Goal: Task Accomplishment & Management: Complete application form

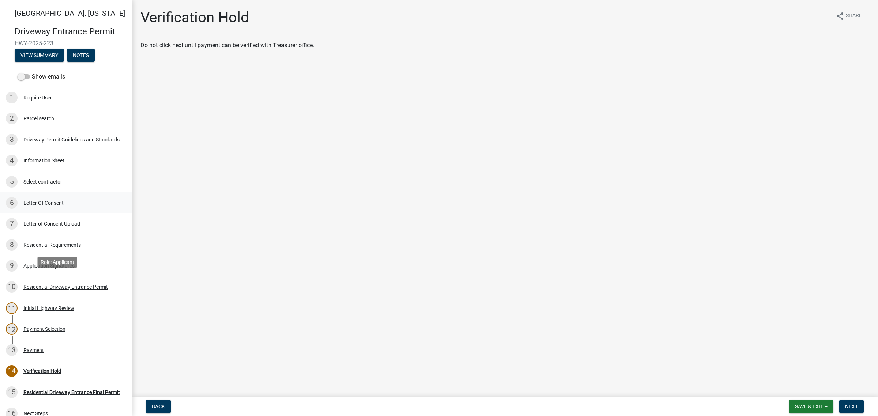
click at [54, 206] on div "Letter Of Consent" at bounding box center [43, 202] width 40 height 5
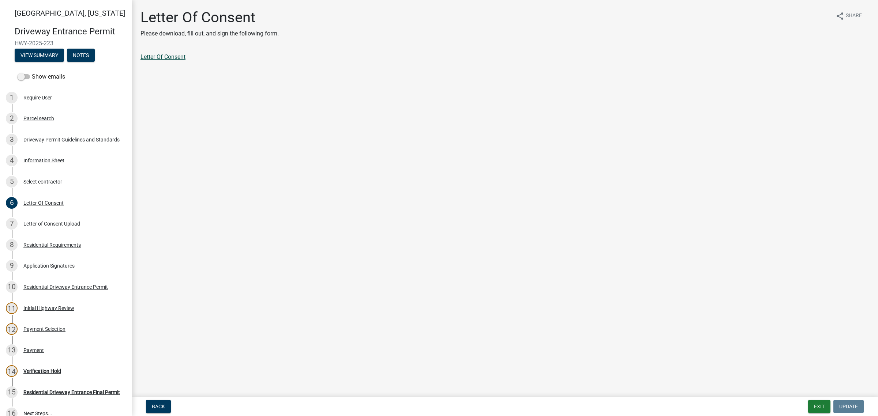
click at [185, 60] on link "Letter Of Consent" at bounding box center [162, 56] width 45 height 7
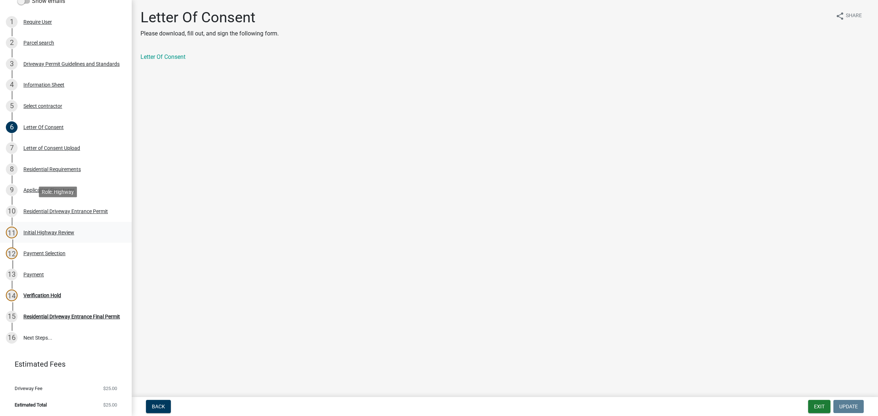
scroll to position [229, 0]
click at [37, 269] on div "13 Payment" at bounding box center [63, 275] width 114 height 12
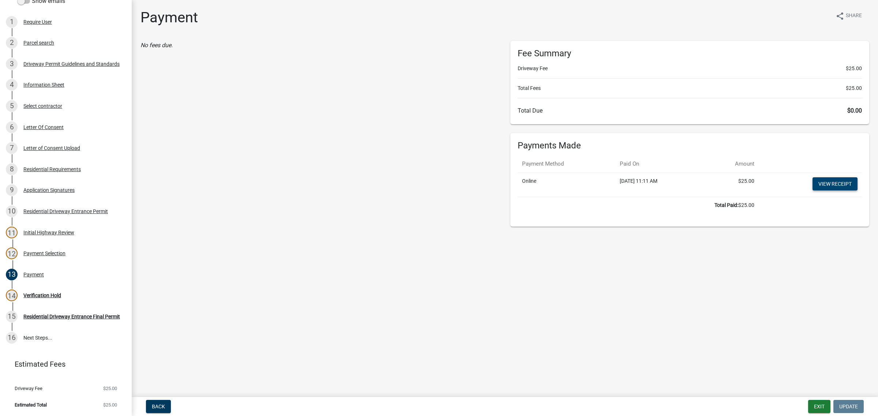
click at [831, 191] on link "View receipt" at bounding box center [834, 183] width 45 height 13
click at [54, 188] on div "Application Signatures" at bounding box center [48, 190] width 51 height 5
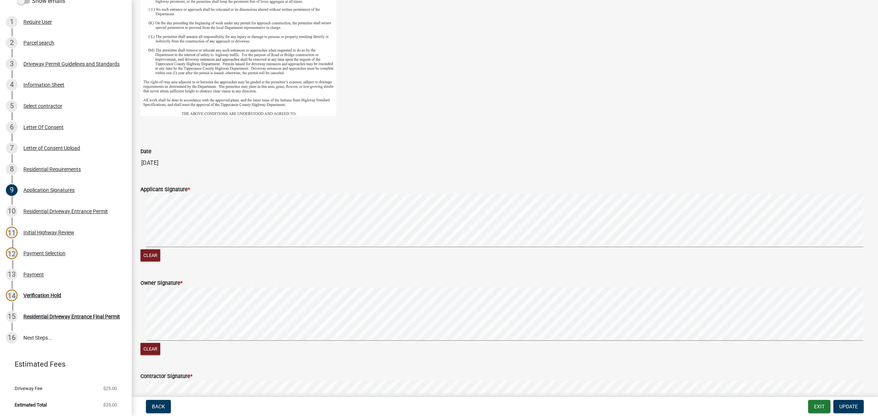
scroll to position [381, 0]
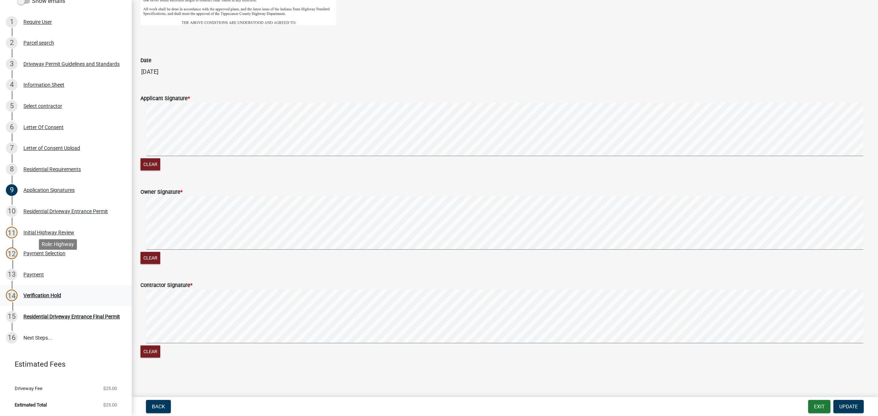
click at [48, 293] on div "Verification Hold" at bounding box center [42, 295] width 38 height 5
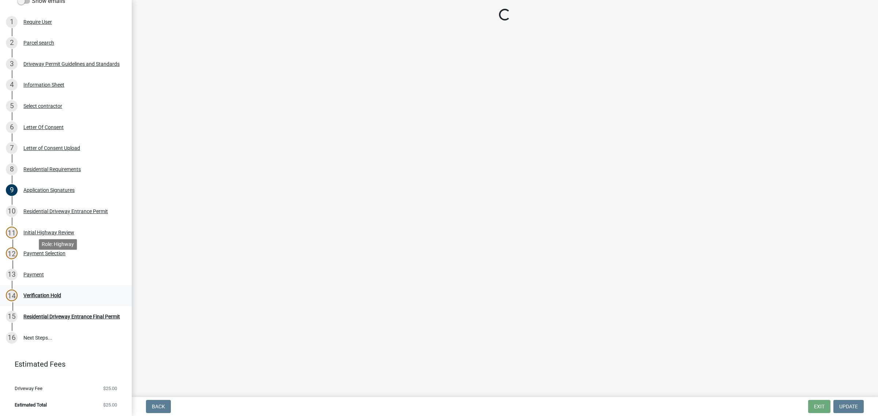
scroll to position [0, 0]
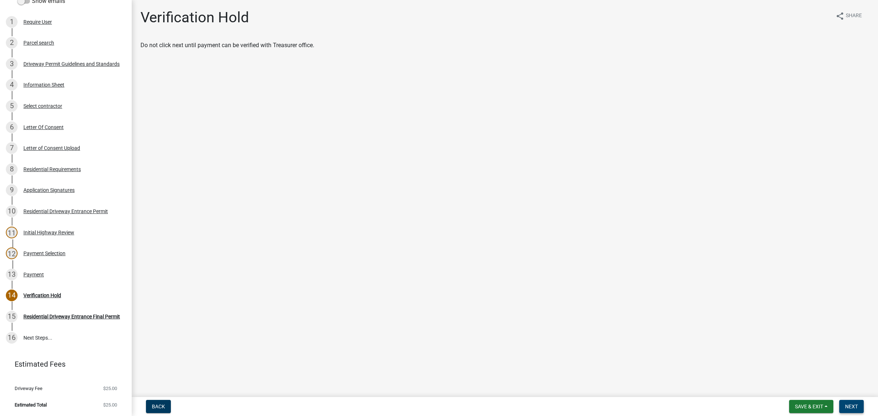
click at [849, 405] on span "Next" at bounding box center [851, 407] width 13 height 6
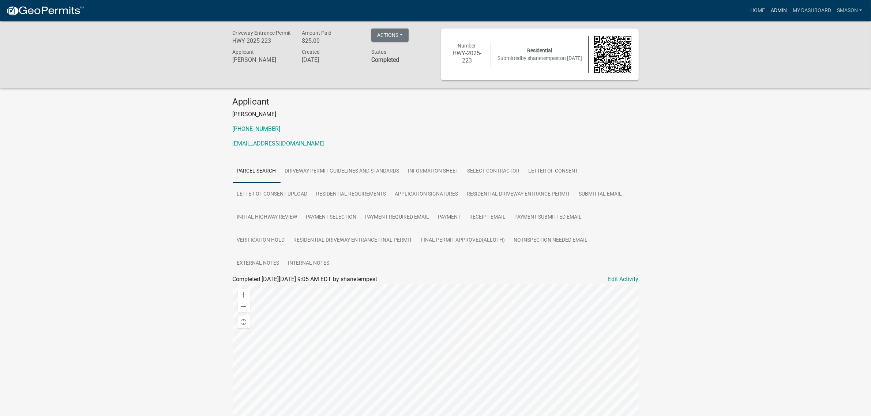
click at [768, 5] on link "Admin" at bounding box center [779, 11] width 22 height 14
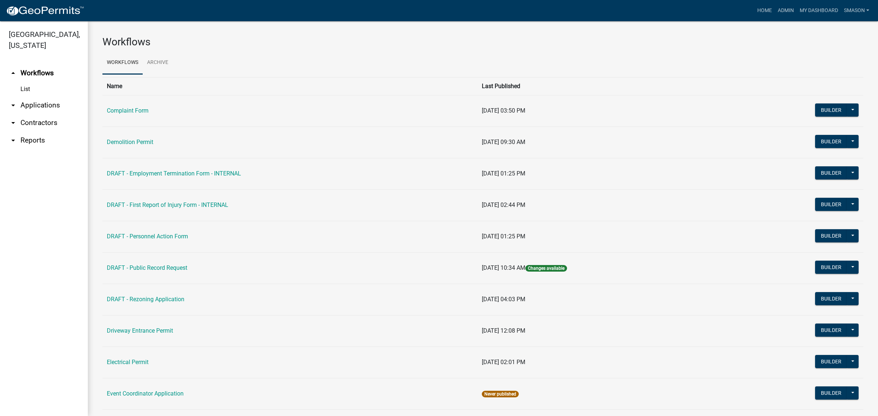
drag, startPoint x: 34, startPoint y: 122, endPoint x: 57, endPoint y: 143, distance: 30.3
click at [34, 114] on link "arrow_drop_down Applications" at bounding box center [44, 106] width 88 height 18
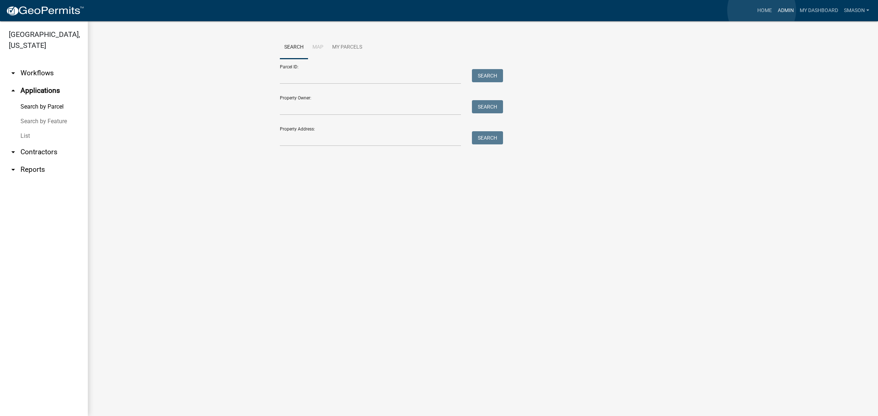
click at [774, 11] on link "Admin" at bounding box center [785, 11] width 22 height 14
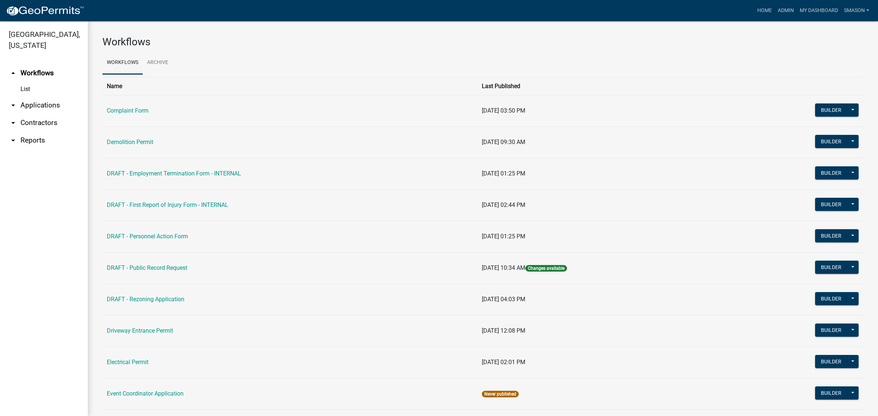
click at [42, 114] on link "arrow_drop_down Applications" at bounding box center [44, 106] width 88 height 18
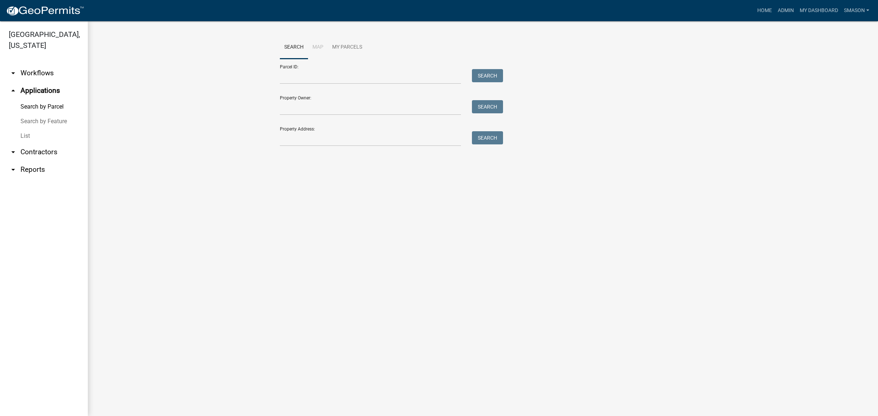
click at [28, 143] on link "List" at bounding box center [44, 136] width 88 height 15
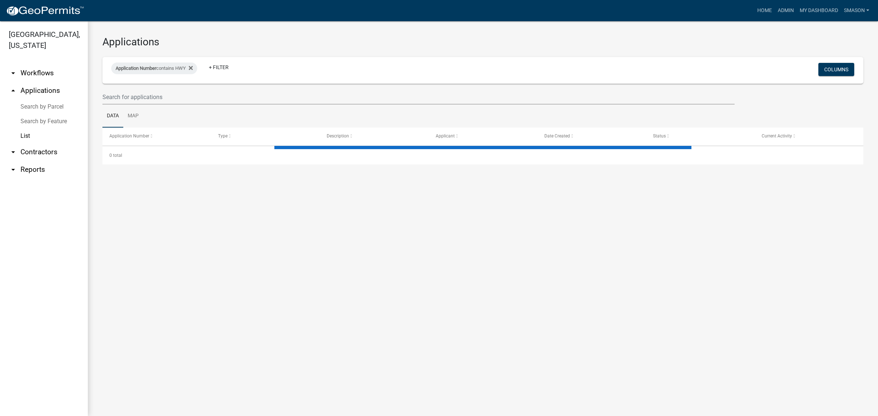
select select "3: 100"
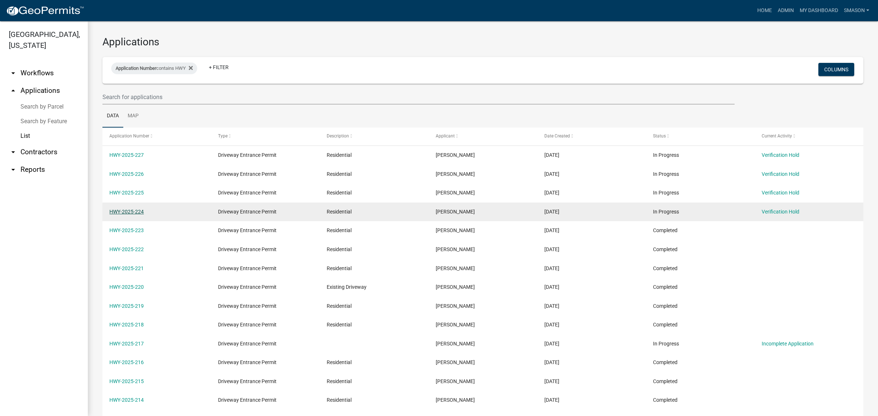
click at [133, 215] on link "HWY-2025-224" at bounding box center [126, 212] width 34 height 6
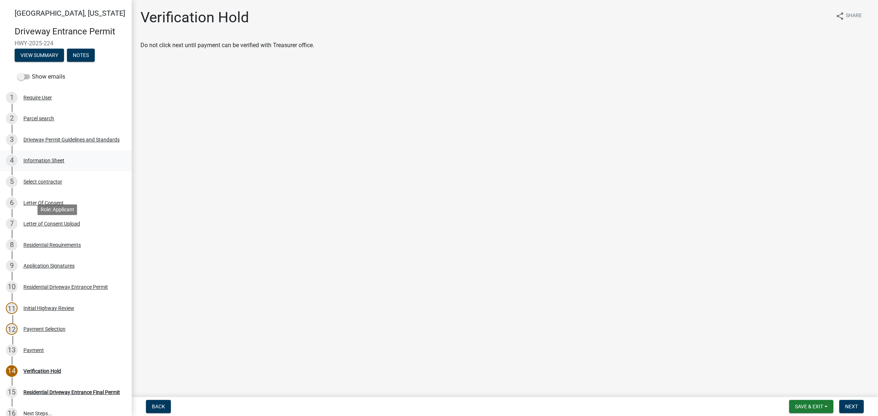
click at [51, 163] on div "Information Sheet" at bounding box center [43, 160] width 41 height 5
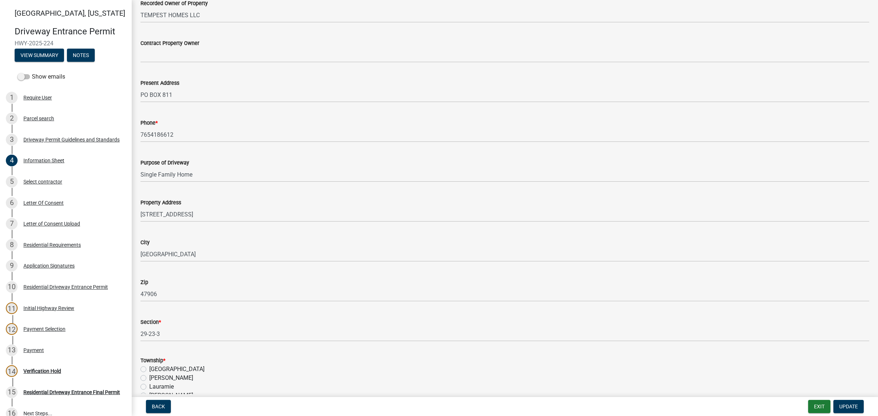
scroll to position [320, 0]
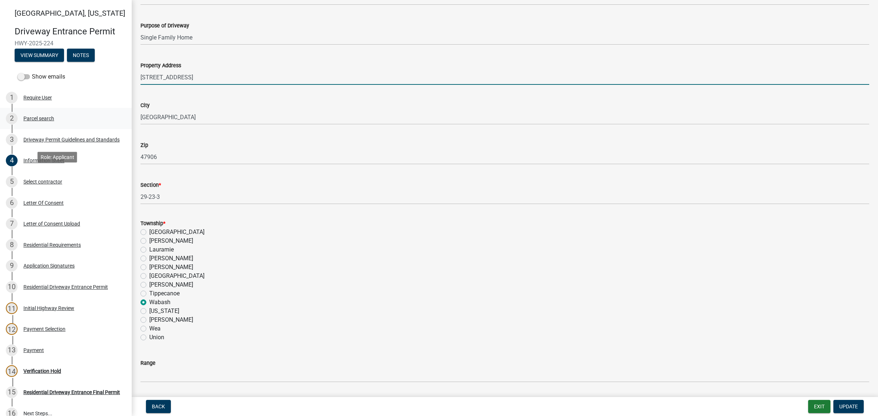
drag, startPoint x: 121, startPoint y: 174, endPoint x: 102, endPoint y: 170, distance: 19.4
click at [101, 172] on div "[GEOGRAPHIC_DATA][US_STATE] Entrance Permit HWY-2025-224 View Summary Notes Sho…" at bounding box center [439, 208] width 878 height 416
click at [221, 85] on input "[STREET_ADDRESS]" at bounding box center [504, 77] width 728 height 15
click at [253, 85] on input "[STREET_ADDRESS][PERSON_NAME]" at bounding box center [504, 77] width 728 height 15
type input "[STREET_ADDRESS][PERSON_NAME]"
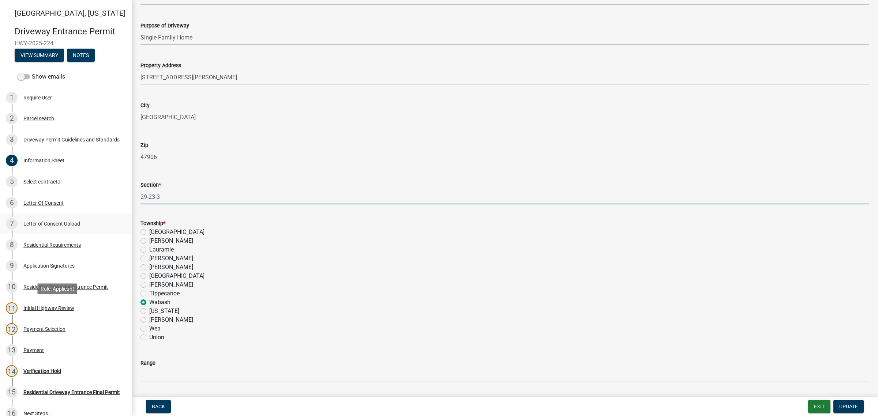
drag, startPoint x: 169, startPoint y: 324, endPoint x: 105, endPoint y: 321, distance: 64.4
click at [103, 322] on div "[GEOGRAPHIC_DATA][US_STATE] Entrance Permit HWY-2025-224 View Summary Notes Sho…" at bounding box center [439, 208] width 878 height 416
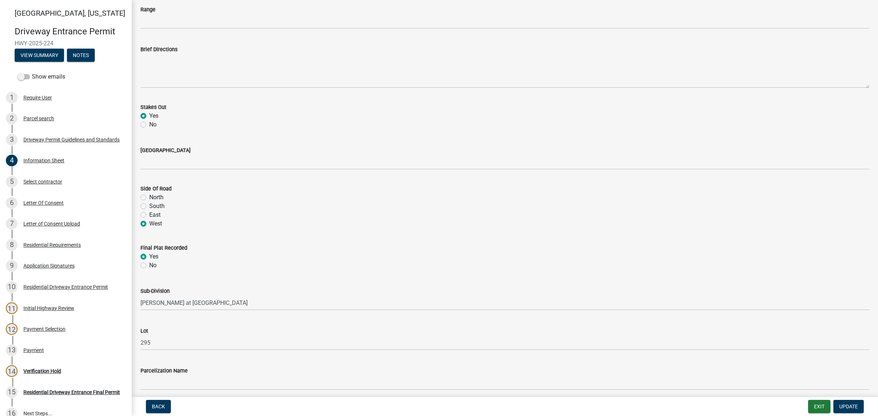
scroll to position [686, 0]
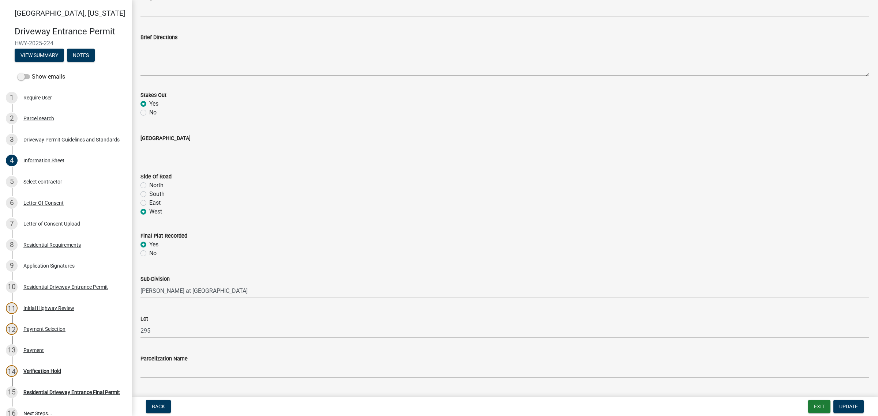
type input "25/24/5"
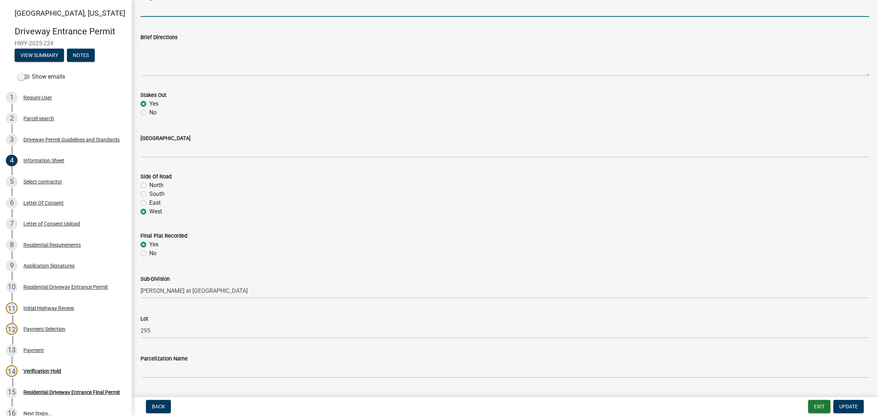
click at [169, 17] on input "Range" at bounding box center [504, 9] width 728 height 15
type input "5W"
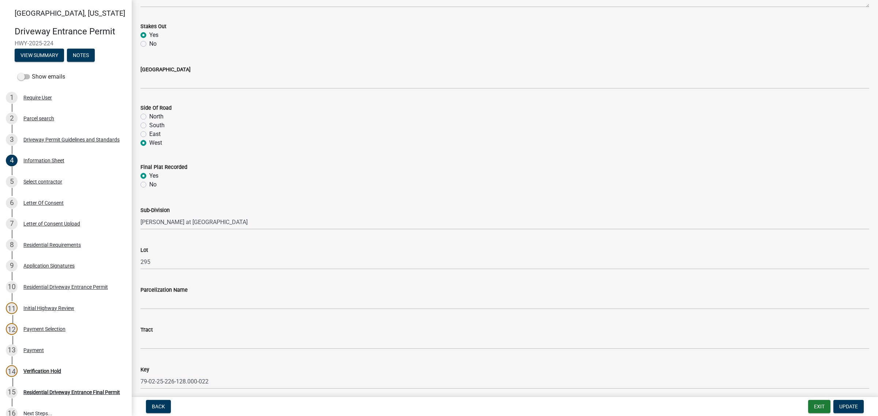
scroll to position [868, 0]
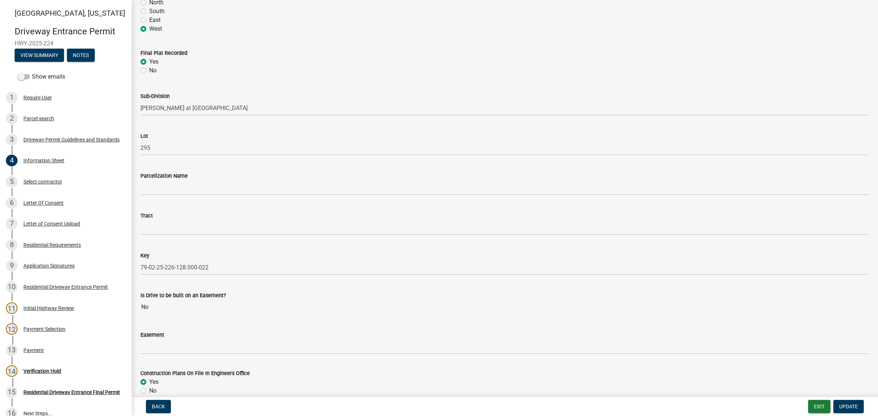
type input "W 600 N"
click at [840, 404] on span "Update" at bounding box center [848, 407] width 19 height 6
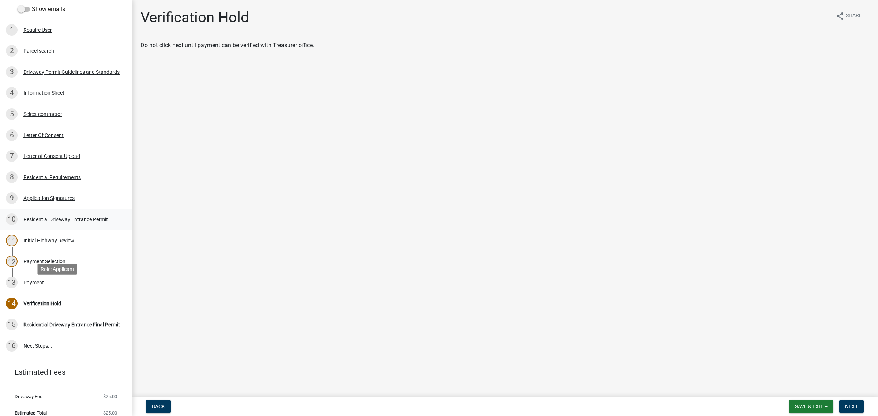
scroll to position [137, 0]
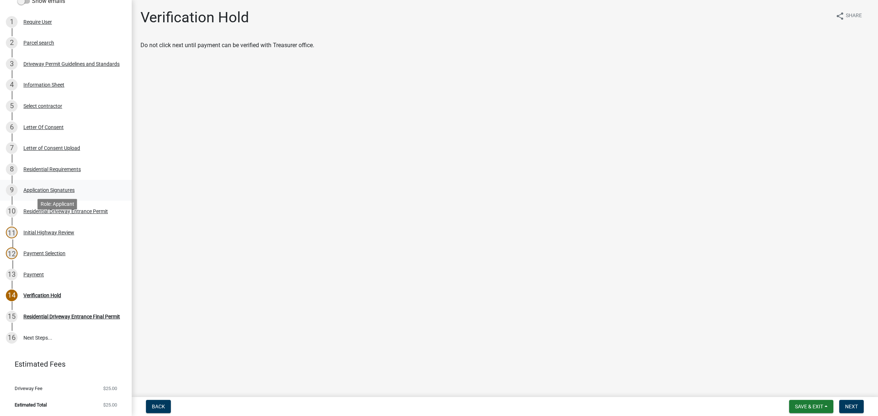
click at [57, 193] on div "Application Signatures" at bounding box center [48, 190] width 51 height 5
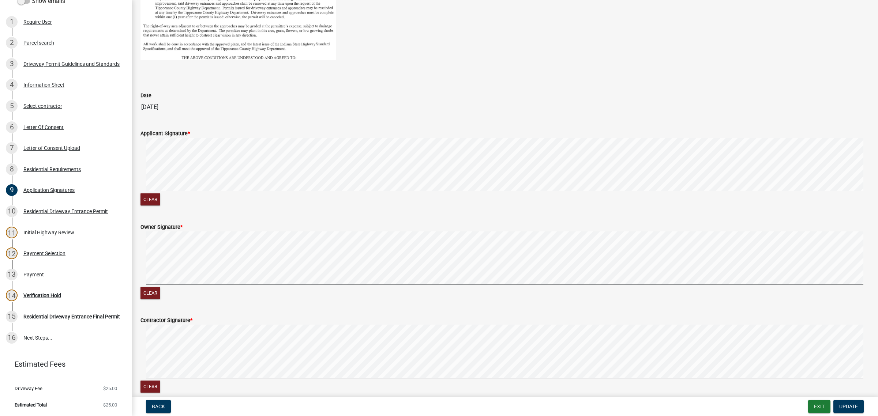
scroll to position [381, 0]
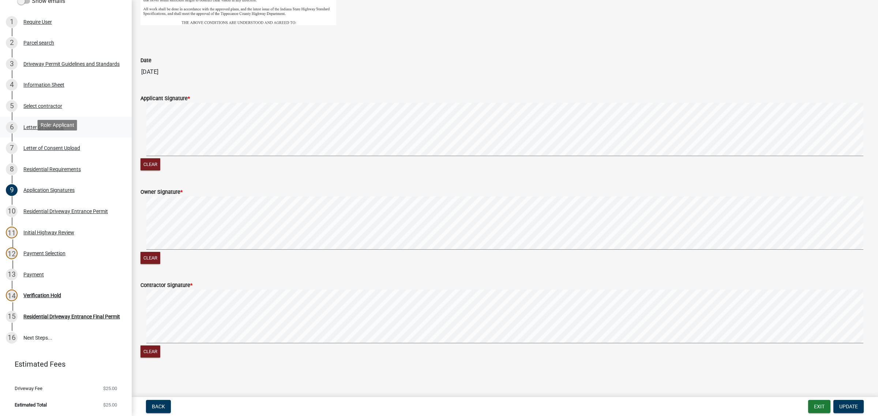
click at [57, 130] on div "Letter Of Consent" at bounding box center [43, 127] width 40 height 5
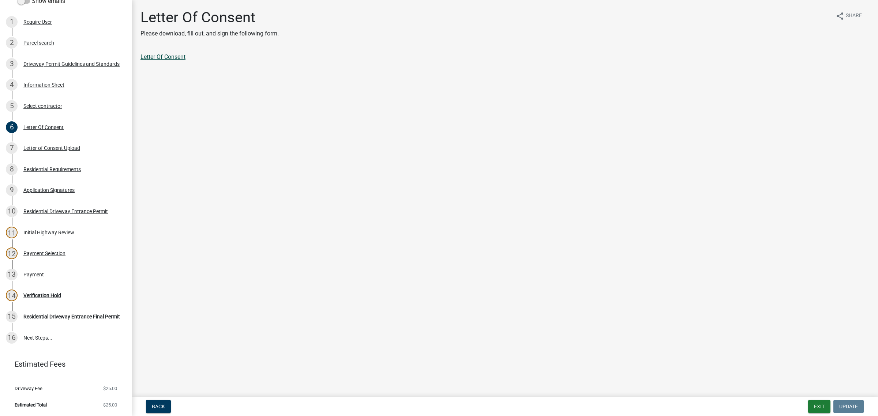
click at [184, 60] on link "Letter Of Consent" at bounding box center [162, 56] width 45 height 7
click at [37, 277] on div "Payment" at bounding box center [33, 274] width 20 height 5
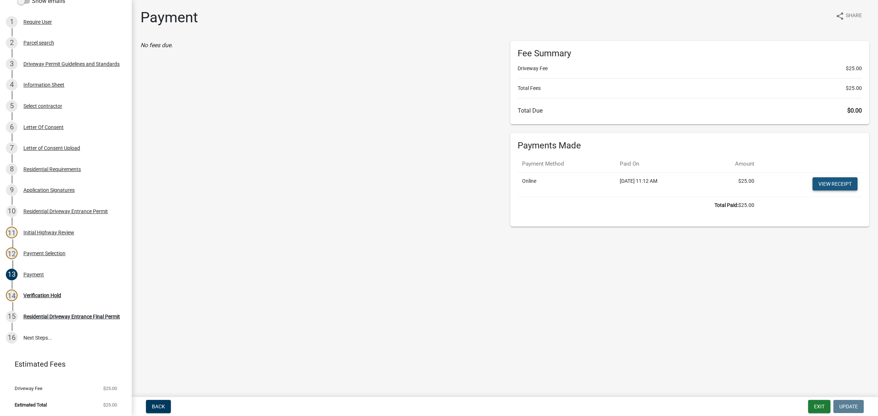
click at [820, 191] on link "View receipt" at bounding box center [834, 183] width 45 height 13
click at [61, 298] on div "Verification Hold" at bounding box center [42, 295] width 38 height 5
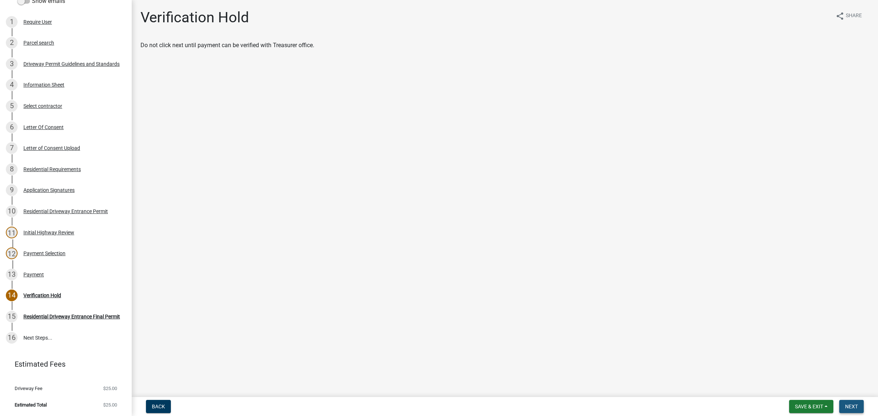
click at [851, 404] on span "Next" at bounding box center [851, 407] width 13 height 6
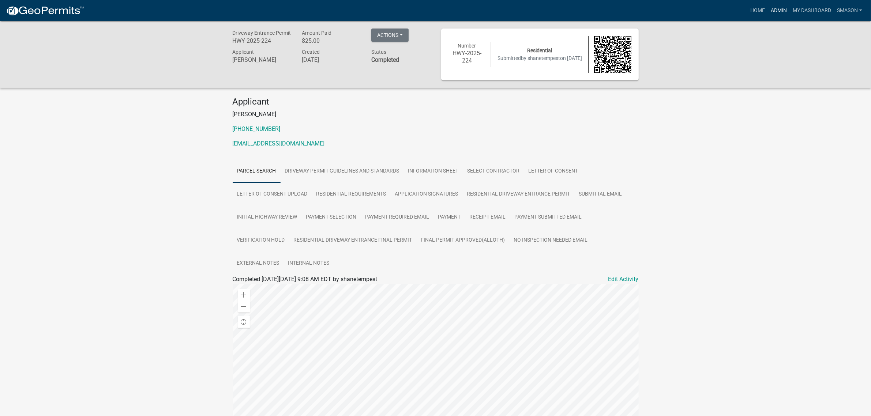
click at [768, 11] on link "Admin" at bounding box center [779, 11] width 22 height 14
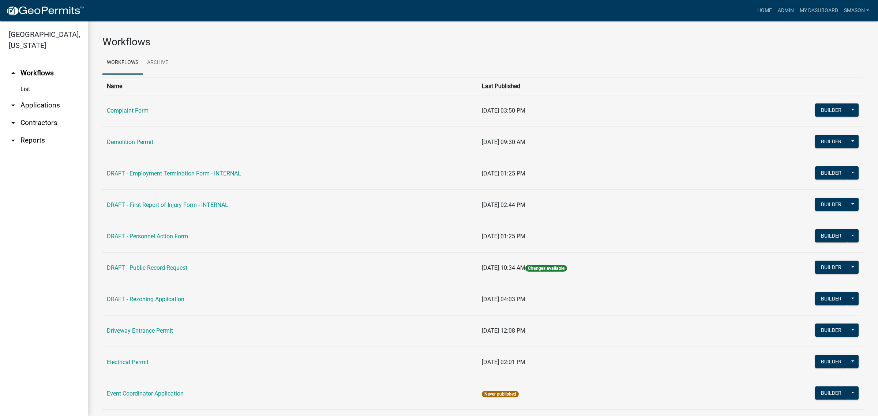
click at [48, 114] on link "arrow_drop_down Applications" at bounding box center [44, 106] width 88 height 18
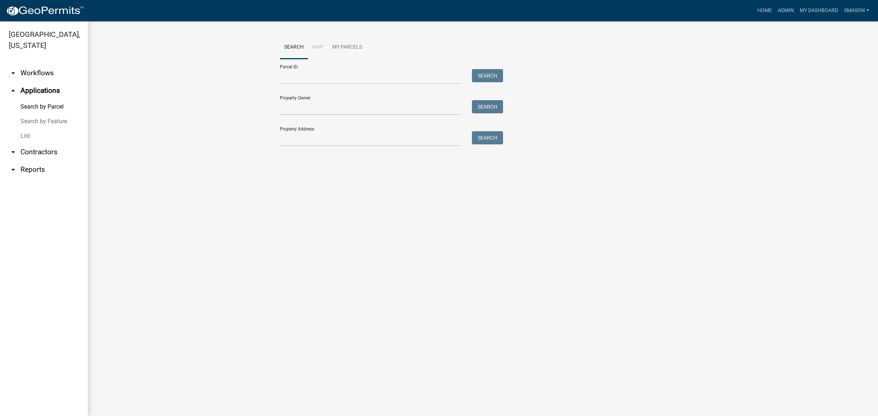
click at [30, 143] on link "List" at bounding box center [44, 136] width 88 height 15
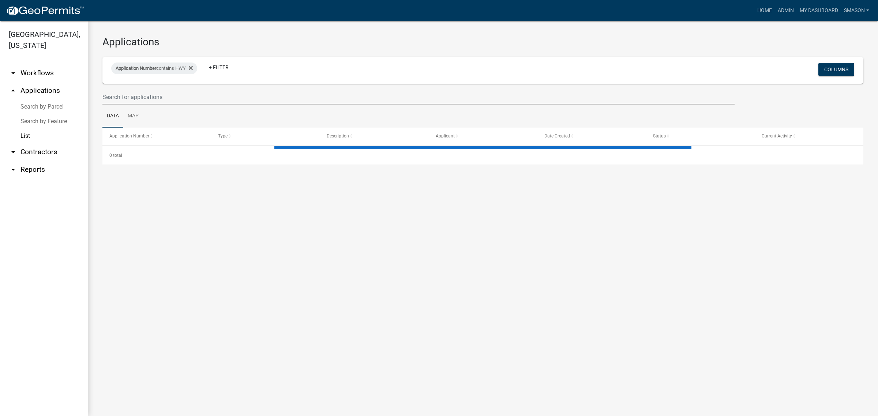
select select "3: 100"
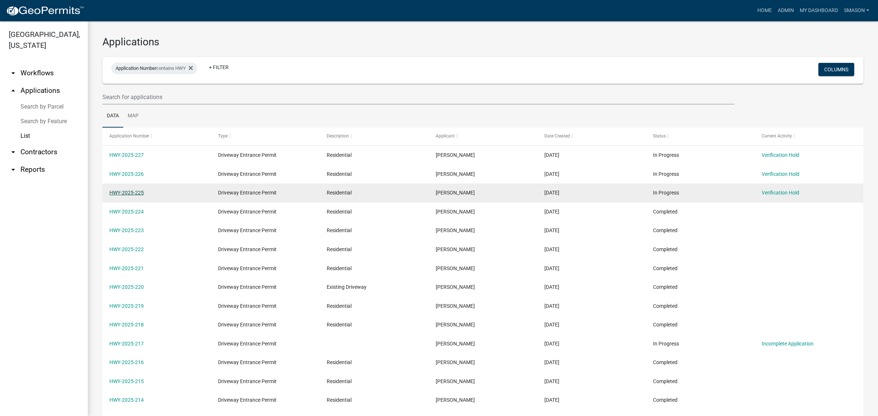
click at [122, 196] on link "HWY-2025-225" at bounding box center [126, 193] width 34 height 6
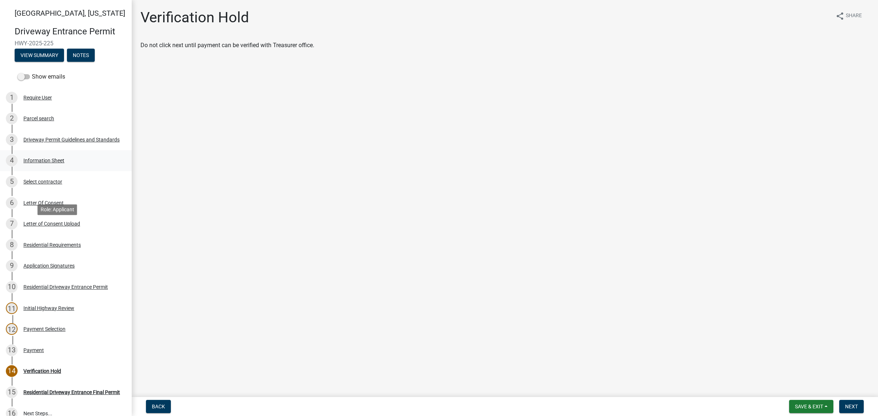
click at [63, 163] on div "Information Sheet" at bounding box center [43, 160] width 41 height 5
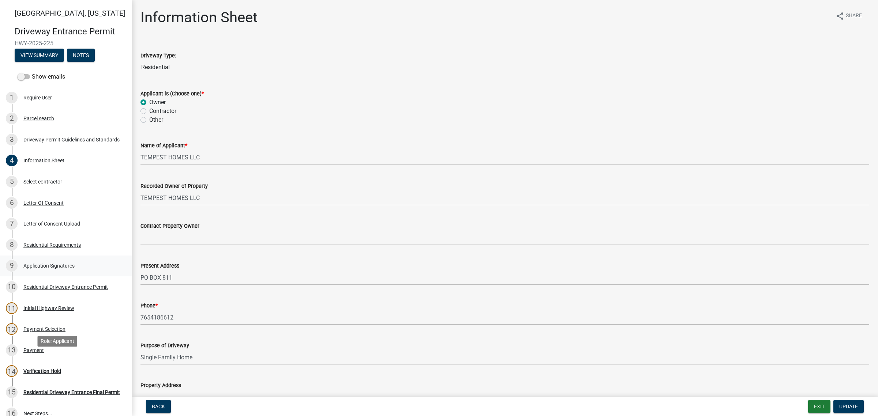
click at [68, 268] on div "Application Signatures" at bounding box center [48, 265] width 51 height 5
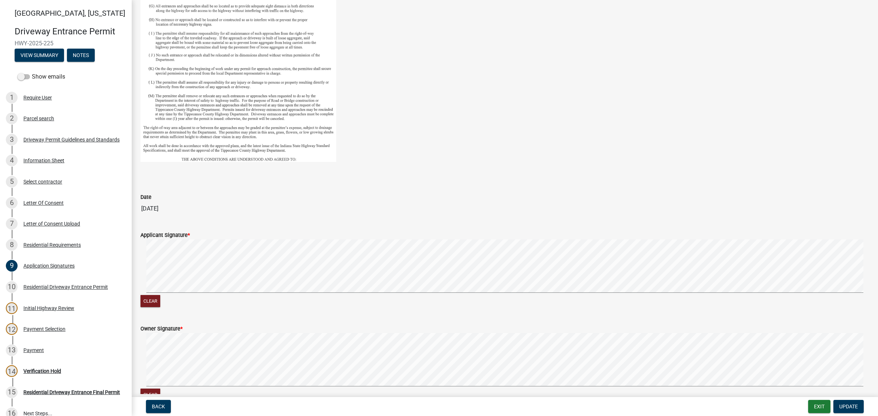
scroll to position [381, 0]
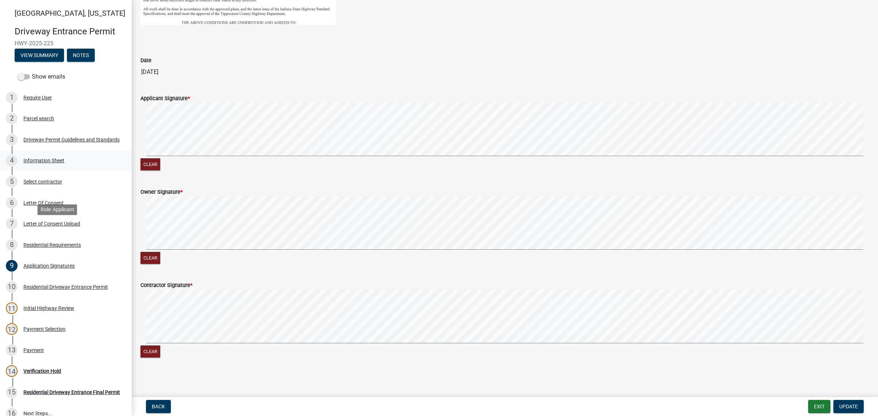
click at [46, 166] on div "4 Information Sheet" at bounding box center [63, 161] width 114 height 12
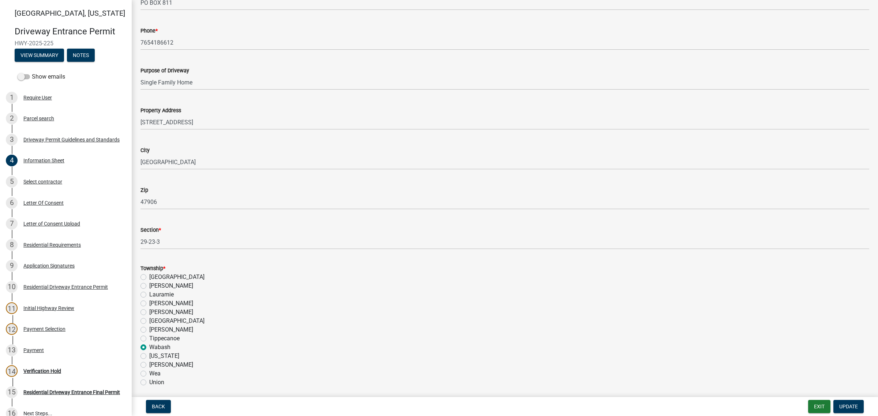
scroll to position [366, 0]
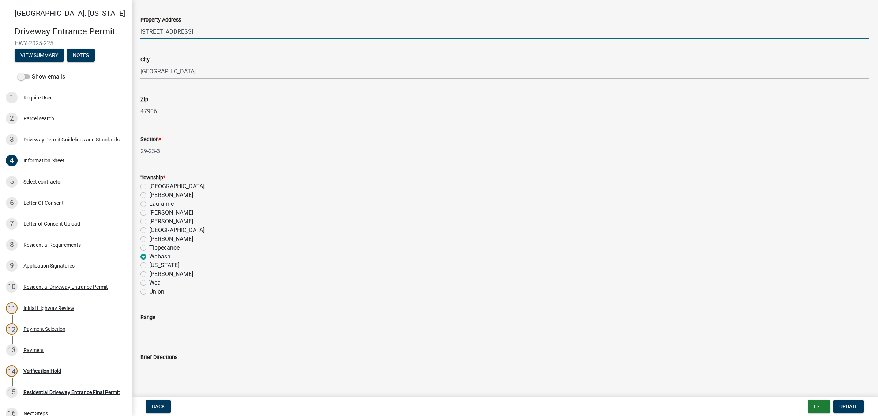
drag, startPoint x: 220, startPoint y: 128, endPoint x: 118, endPoint y: 125, distance: 102.1
click at [118, 125] on div "[GEOGRAPHIC_DATA][US_STATE] Entrance Permit HWY-2025-225 View Summary Notes Sho…" at bounding box center [439, 208] width 878 height 416
click at [218, 39] on input "[STREET_ADDRESS]" at bounding box center [504, 31] width 728 height 15
type input "[STREET_ADDRESS][PERSON_NAME]"
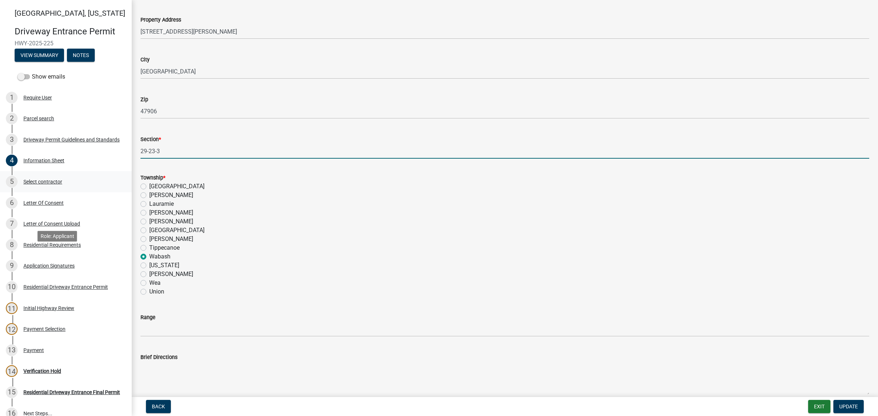
drag, startPoint x: 178, startPoint y: 278, endPoint x: 85, endPoint y: 261, distance: 95.1
click at [90, 268] on div "[GEOGRAPHIC_DATA][US_STATE] Entrance Permit HWY-2025-225 View Summary Notes Sho…" at bounding box center [439, 208] width 878 height 416
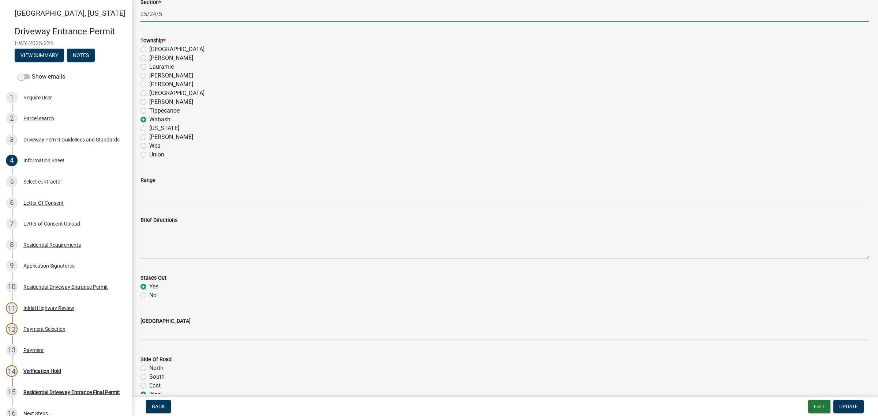
scroll to position [594, 0]
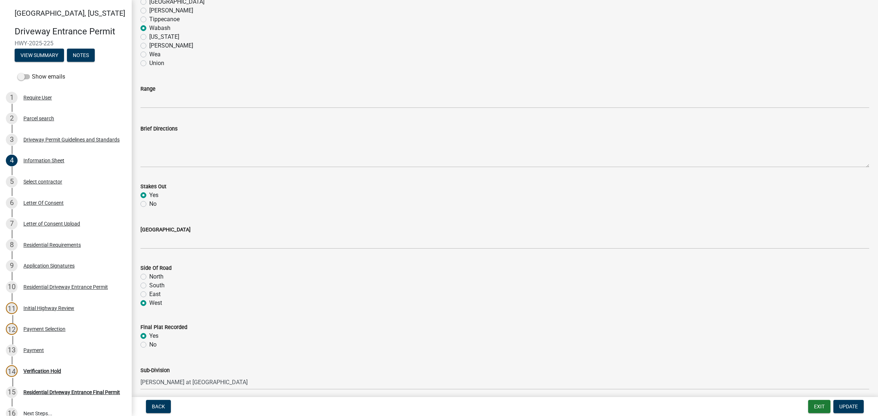
type input "25/24/5"
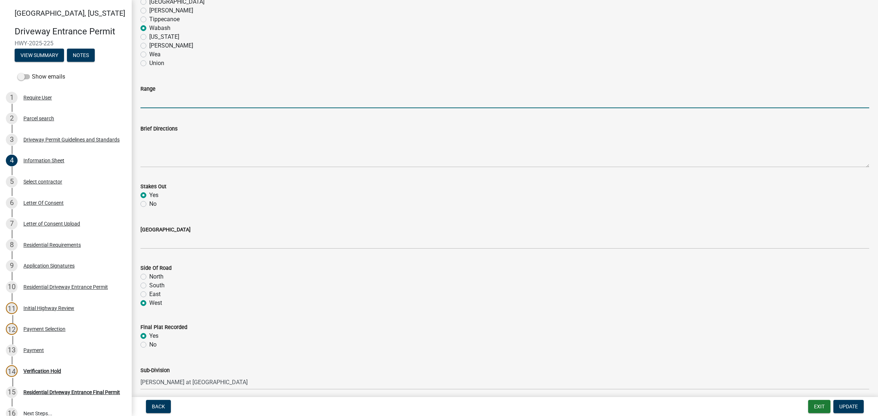
click at [164, 108] on input "Range" at bounding box center [504, 100] width 728 height 15
type input "5W"
click at [293, 93] on div "Range" at bounding box center [504, 88] width 728 height 9
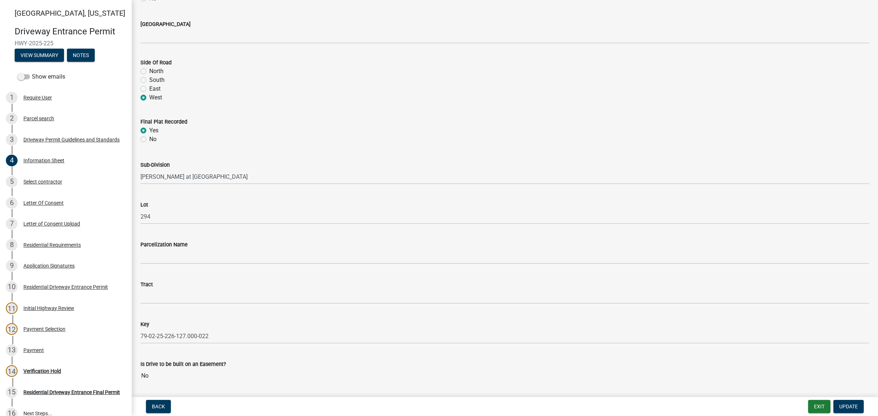
scroll to position [823, 0]
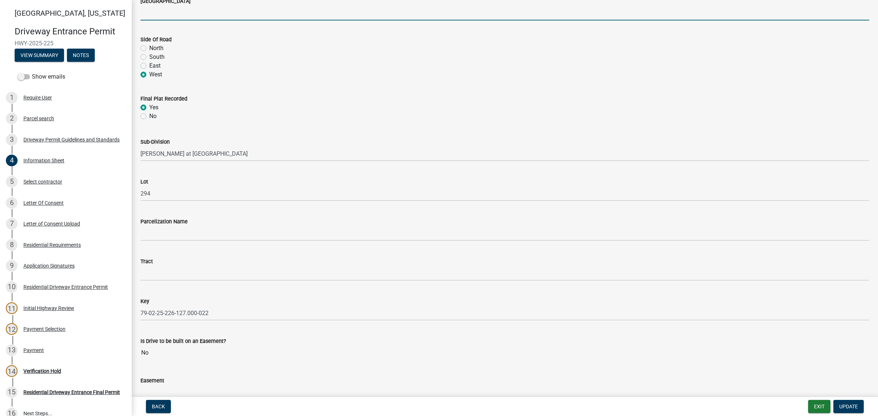
click at [173, 20] on input "[GEOGRAPHIC_DATA]" at bounding box center [504, 12] width 728 height 15
type input "W 600 N"
click at [852, 404] on span "Update" at bounding box center [848, 407] width 19 height 6
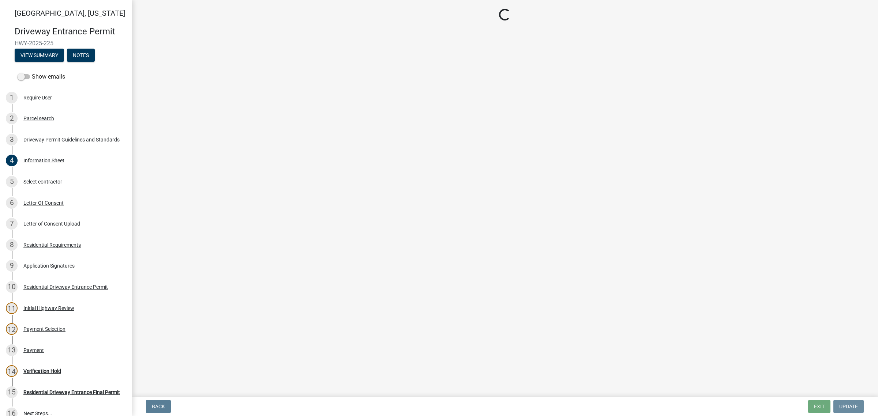
scroll to position [0, 0]
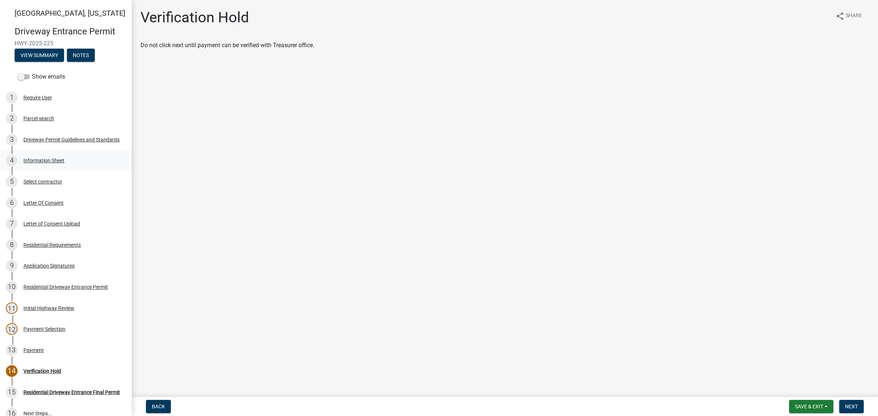
click at [59, 163] on div "Information Sheet" at bounding box center [43, 160] width 41 height 5
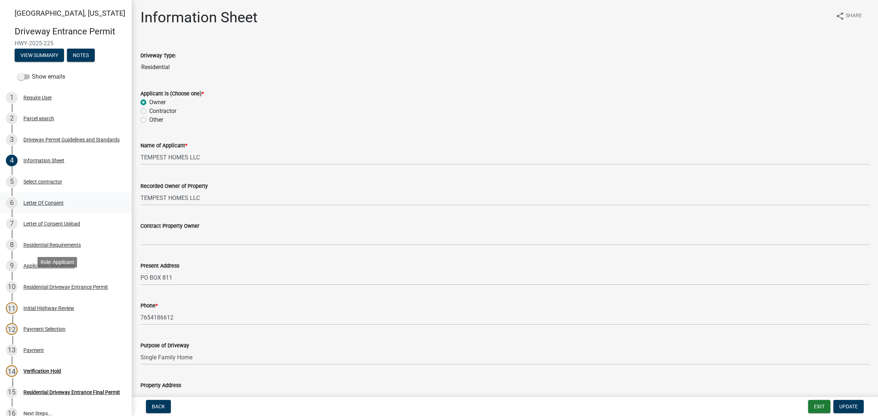
click at [64, 206] on div "Letter Of Consent" at bounding box center [43, 202] width 40 height 5
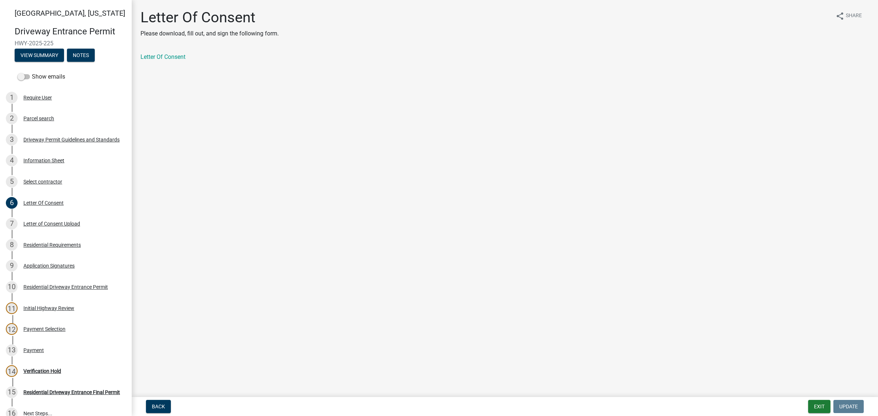
click at [169, 61] on div "Letter Of Consent" at bounding box center [504, 57] width 728 height 9
click at [167, 60] on link "Letter Of Consent" at bounding box center [162, 56] width 45 height 7
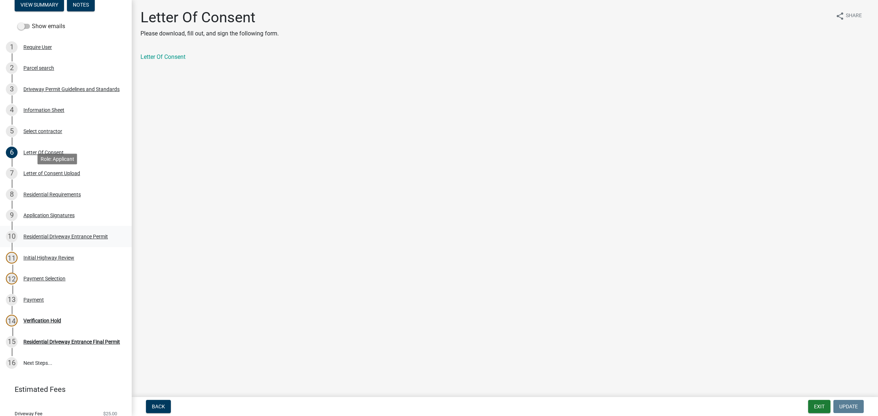
scroll to position [137, 0]
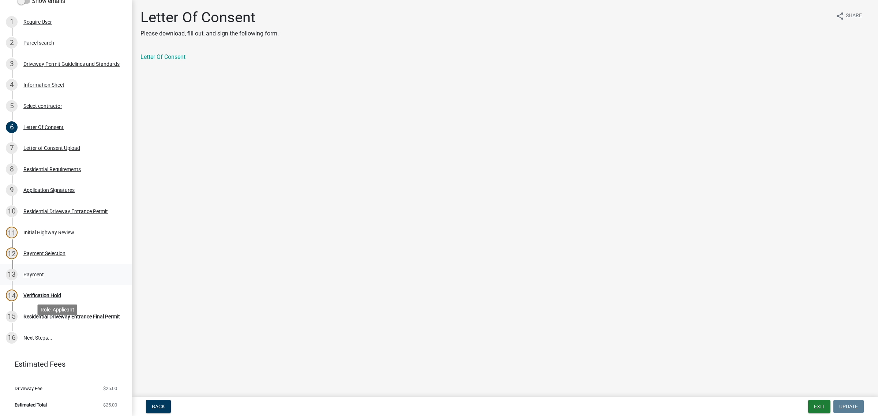
click at [44, 277] on div "Payment" at bounding box center [33, 274] width 20 height 5
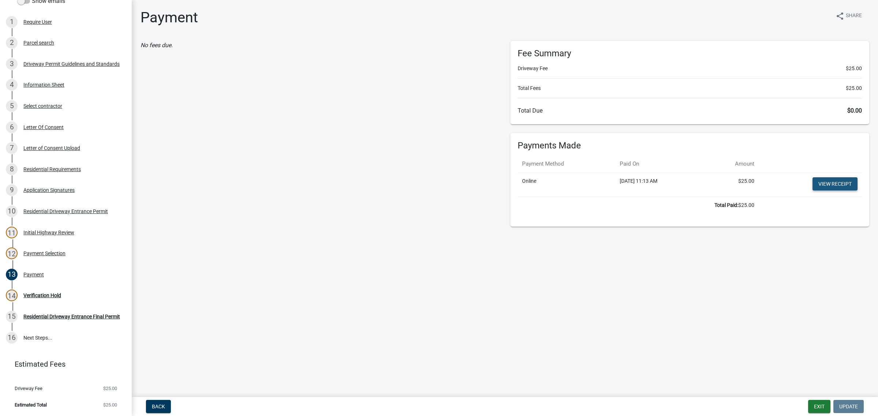
click at [814, 191] on link "View receipt" at bounding box center [834, 183] width 45 height 13
click at [60, 298] on div "Verification Hold" at bounding box center [42, 295] width 38 height 5
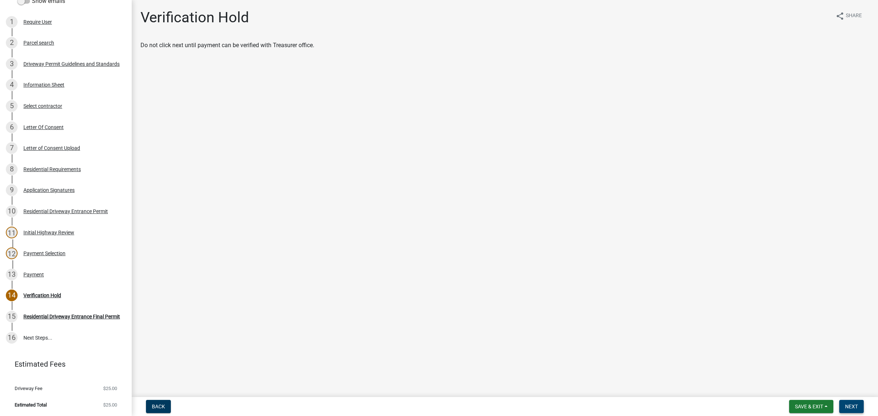
click at [851, 404] on span "Next" at bounding box center [851, 407] width 13 height 6
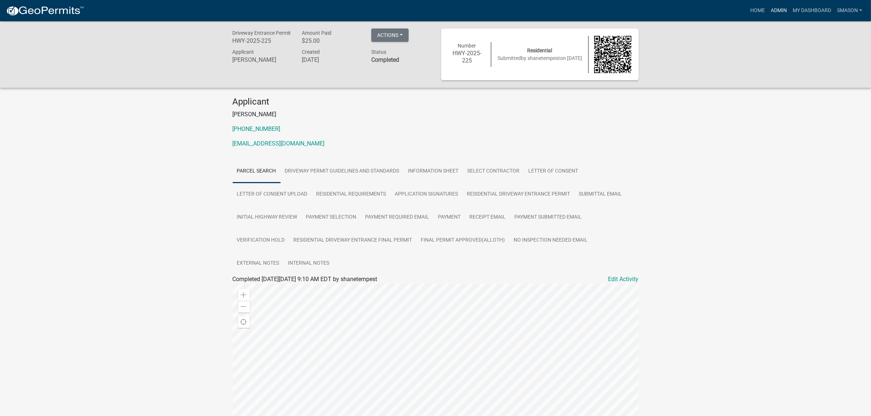
click at [768, 8] on link "Admin" at bounding box center [779, 11] width 22 height 14
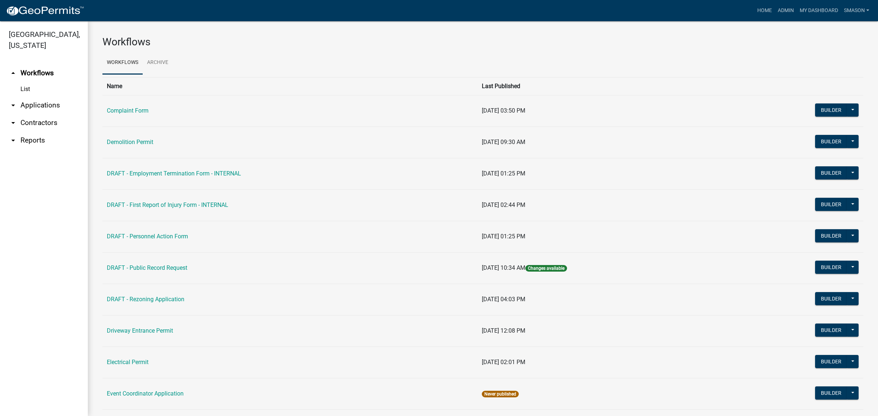
drag, startPoint x: 39, startPoint y: 119, endPoint x: 41, endPoint y: 125, distance: 6.2
click at [39, 114] on link "arrow_drop_down Applications" at bounding box center [44, 106] width 88 height 18
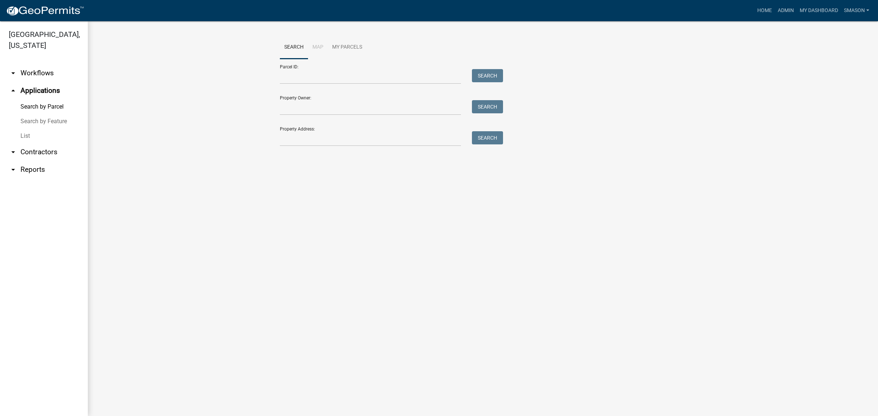
click at [28, 143] on link "List" at bounding box center [44, 136] width 88 height 15
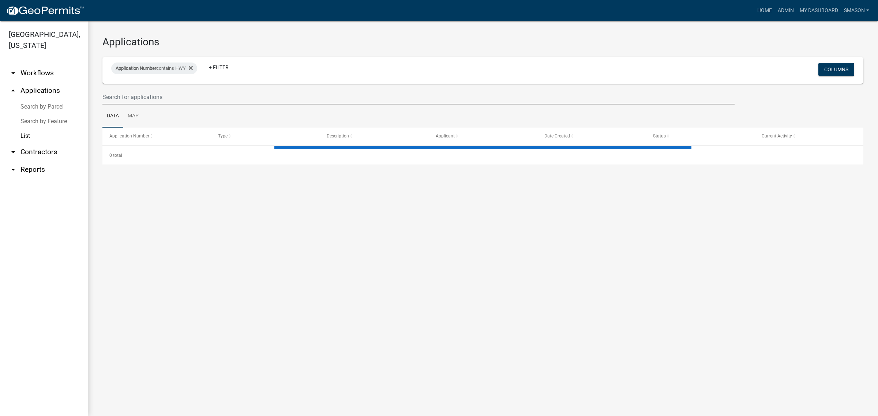
select select "3: 100"
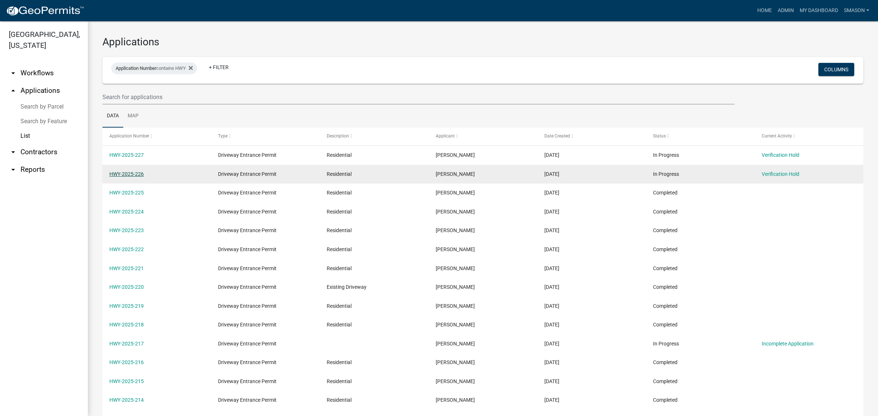
click at [127, 177] on link "HWY-2025-226" at bounding box center [126, 174] width 34 height 6
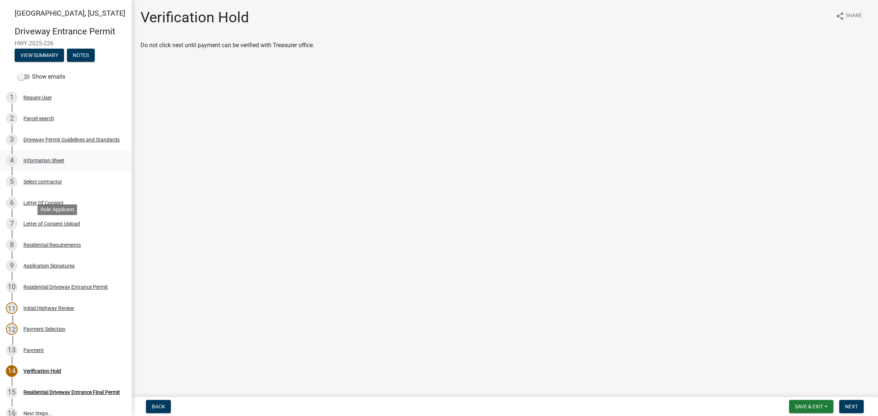
drag, startPoint x: 56, startPoint y: 230, endPoint x: 71, endPoint y: 232, distance: 15.5
click at [57, 163] on div "Information Sheet" at bounding box center [43, 160] width 41 height 5
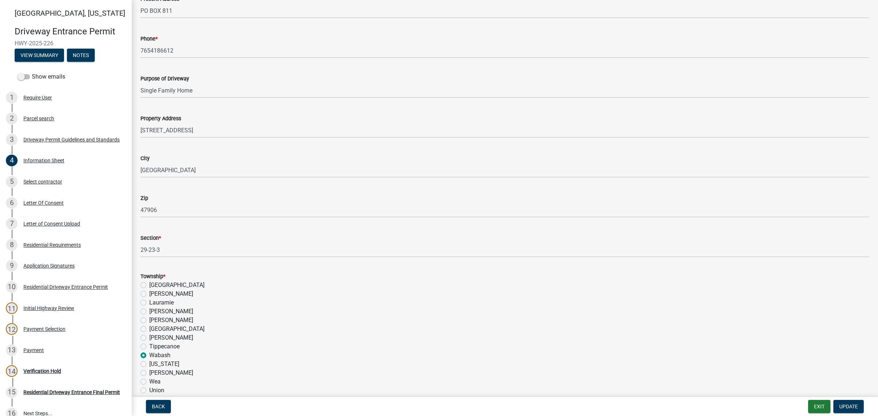
scroll to position [320, 0]
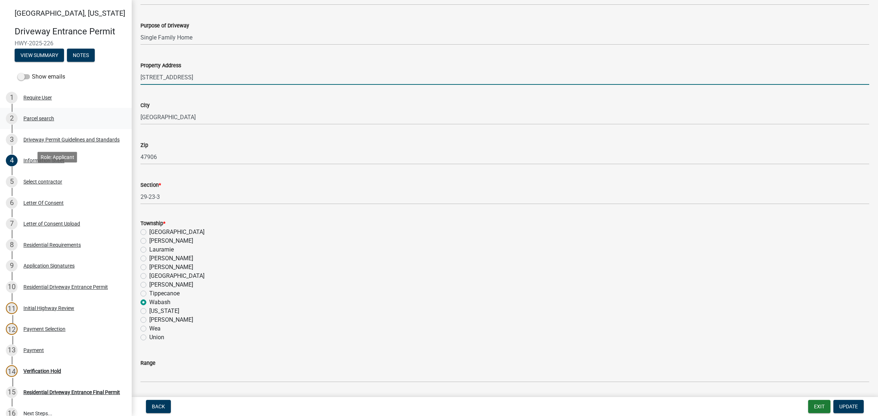
drag, startPoint x: 229, startPoint y: 174, endPoint x: 93, endPoint y: 176, distance: 135.7
click at [93, 176] on div "[GEOGRAPHIC_DATA][US_STATE] Entrance Permit HWY-2025-226 View Summary Notes Sho…" at bounding box center [439, 208] width 878 height 416
click at [218, 85] on input "[STREET_ADDRESS]" at bounding box center [504, 77] width 728 height 15
type input "[STREET_ADDRESS][PERSON_NAME]"
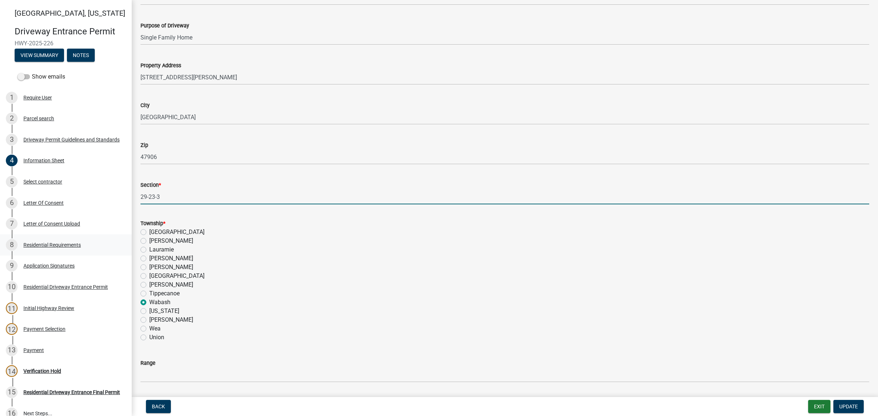
drag, startPoint x: 161, startPoint y: 323, endPoint x: 44, endPoint y: 328, distance: 117.1
click at [44, 328] on div "[GEOGRAPHIC_DATA][US_STATE] Entrance Permit HWY-2025-226 View Summary Notes Sho…" at bounding box center [439, 208] width 878 height 416
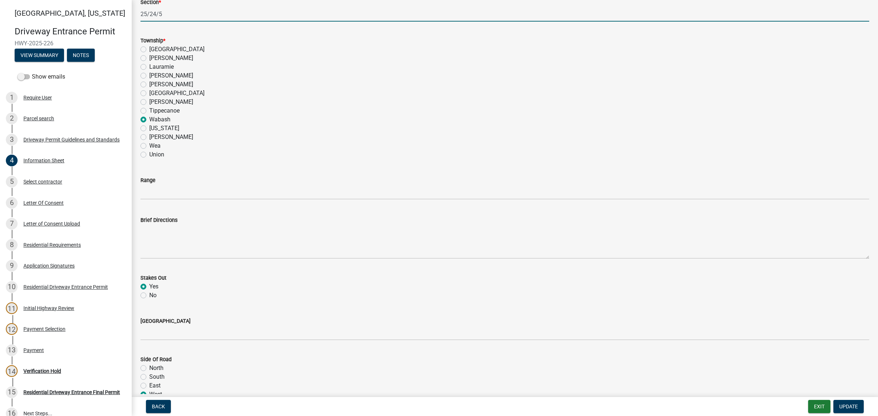
scroll to position [594, 0]
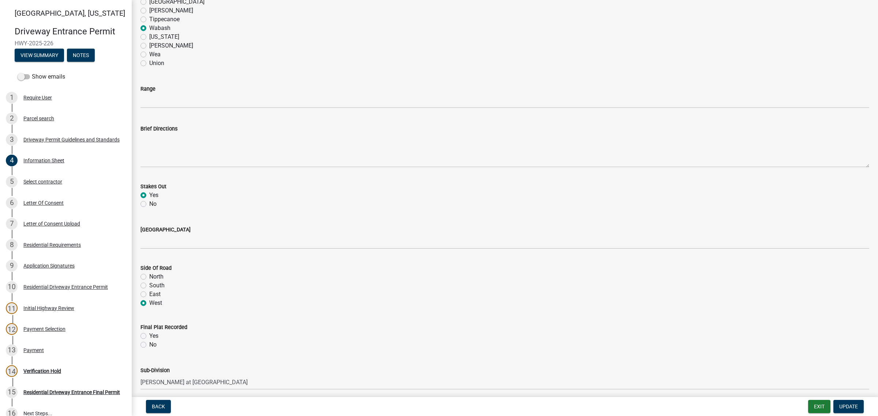
type input "25/24/5"
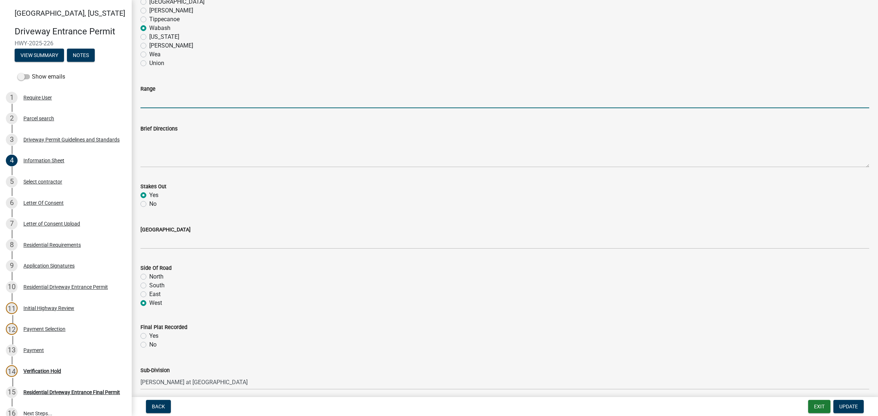
click at [164, 108] on input "Range" at bounding box center [504, 100] width 728 height 15
type input "5W"
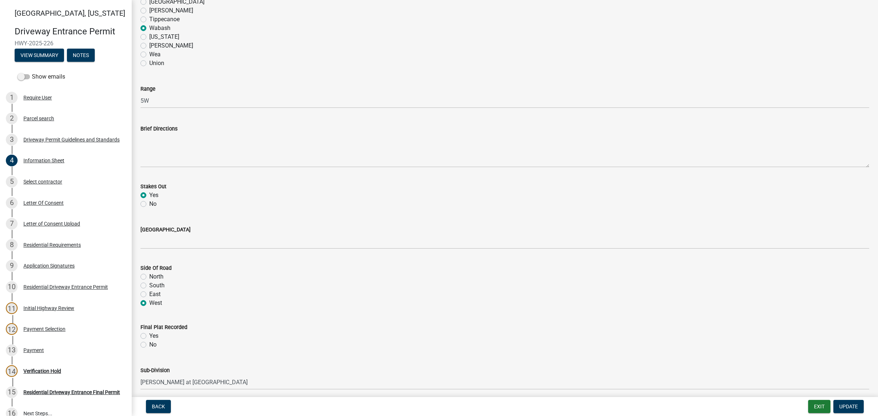
click at [297, 41] on div "[US_STATE]" at bounding box center [504, 37] width 728 height 9
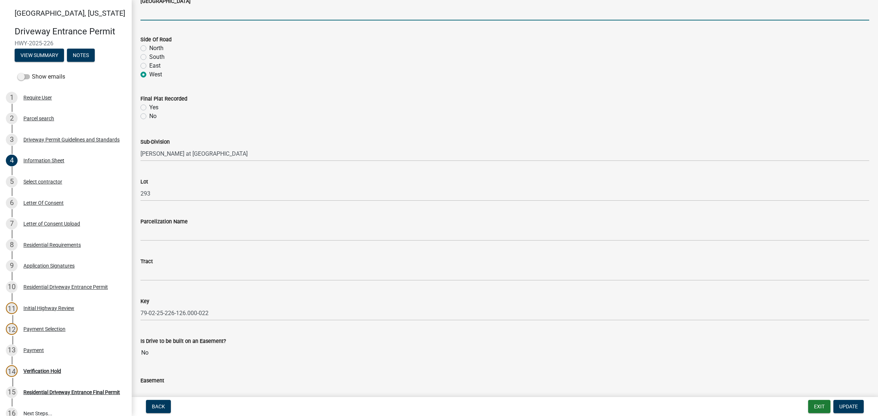
click at [150, 20] on input "[GEOGRAPHIC_DATA]" at bounding box center [504, 12] width 728 height 15
type input "W 600 N"
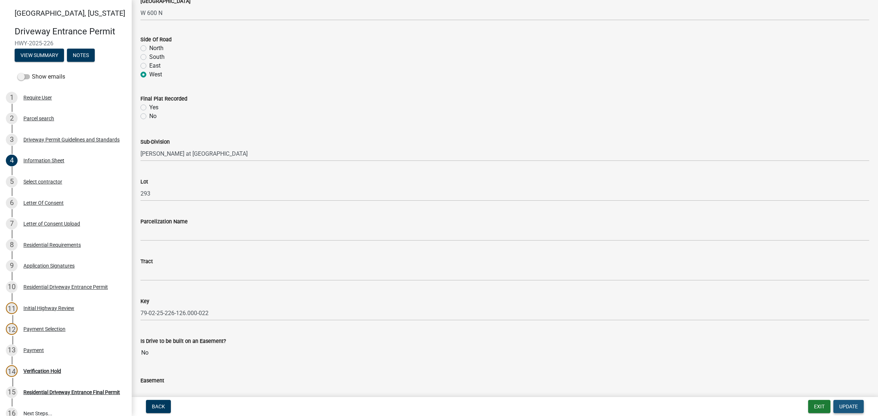
click at [849, 404] on span "Update" at bounding box center [848, 407] width 19 height 6
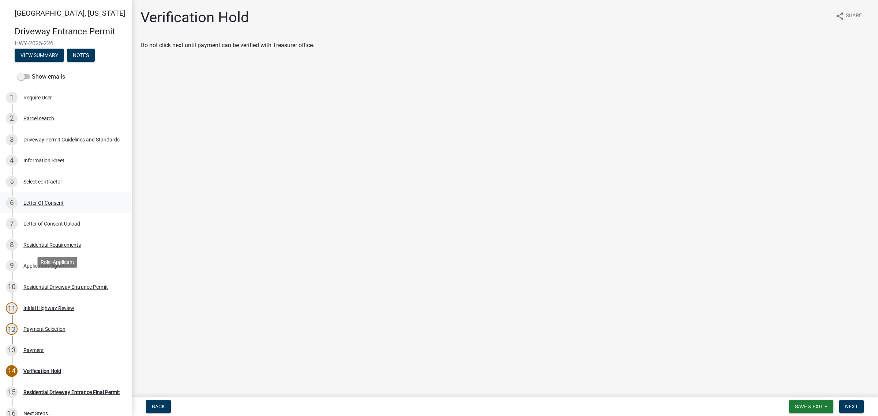
click at [58, 206] on div "Letter Of Consent" at bounding box center [43, 202] width 40 height 5
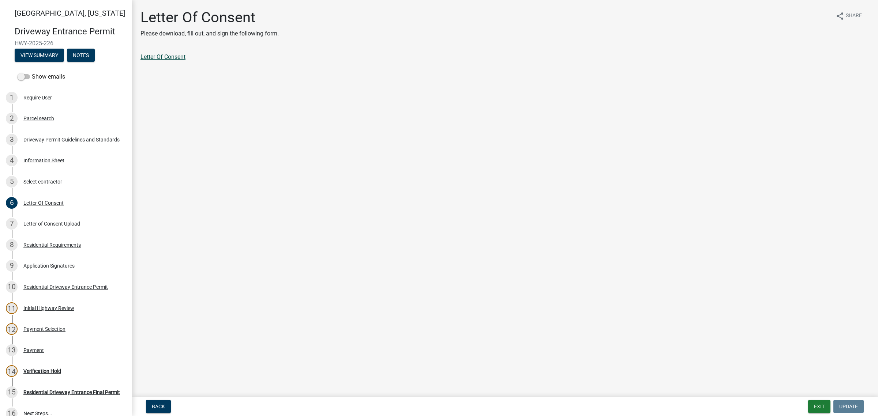
click at [173, 60] on link "Letter Of Consent" at bounding box center [162, 56] width 45 height 7
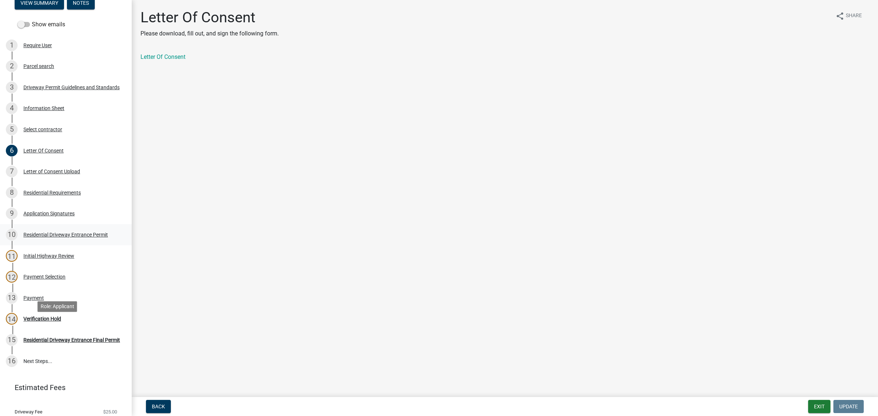
scroll to position [137, 0]
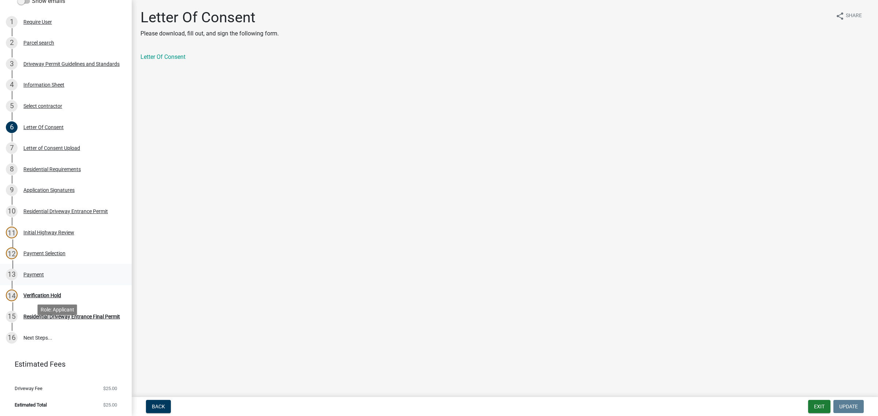
click at [44, 277] on div "Payment" at bounding box center [33, 274] width 20 height 5
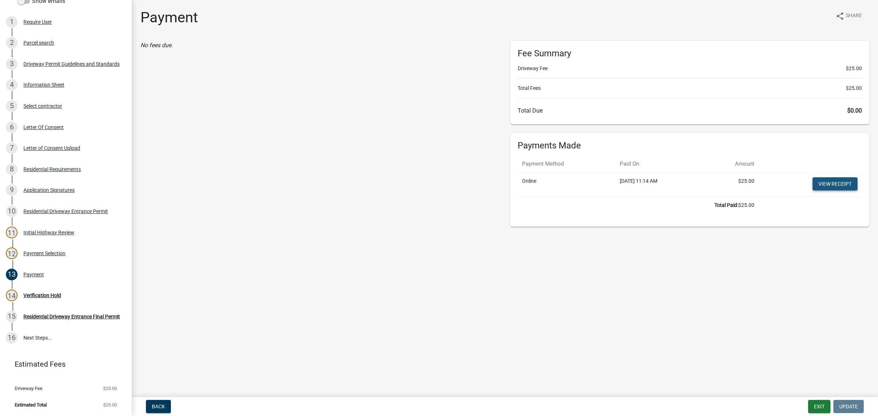
click at [823, 191] on link "View receipt" at bounding box center [834, 183] width 45 height 13
click at [57, 298] on div "Verification Hold" at bounding box center [42, 295] width 38 height 5
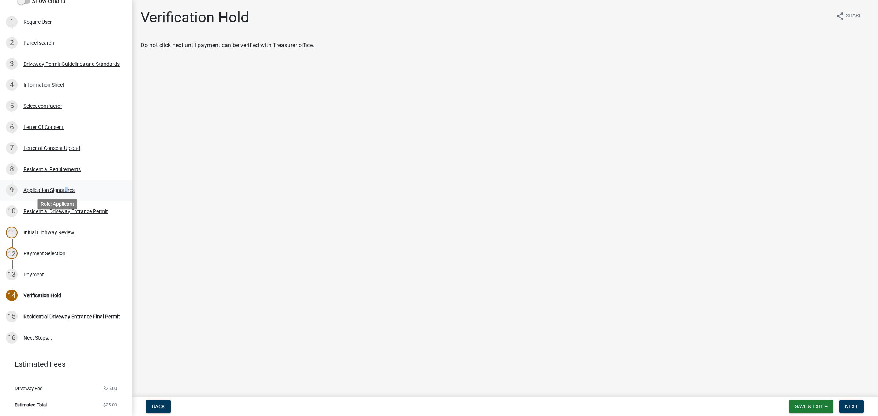
click at [75, 193] on div "Application Signatures" at bounding box center [48, 190] width 51 height 5
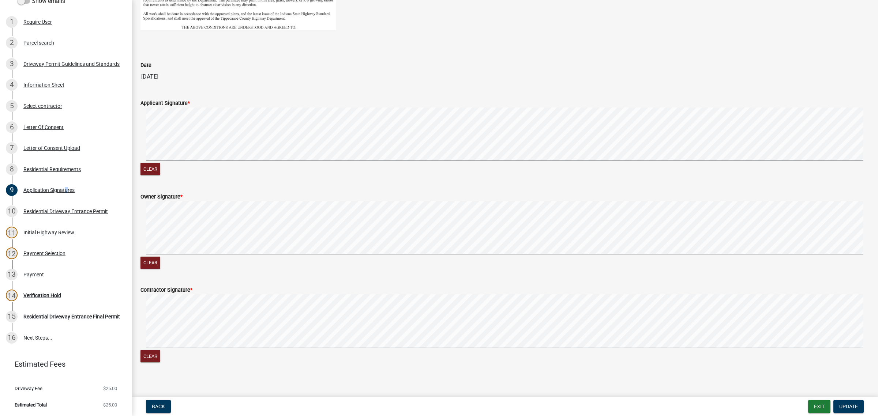
scroll to position [381, 0]
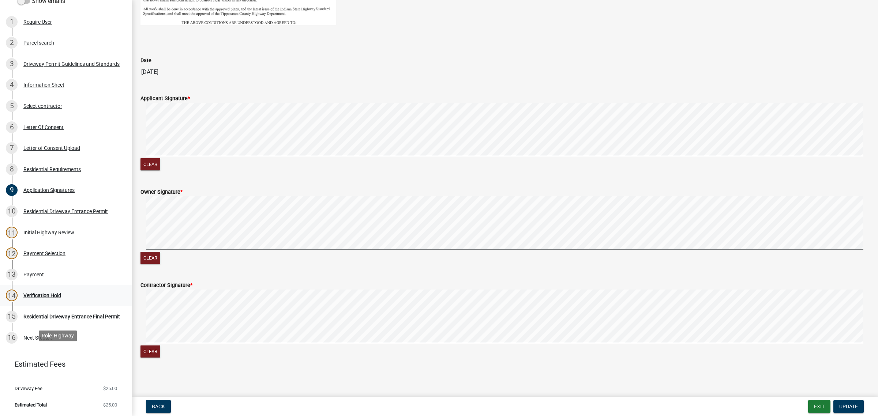
click at [56, 298] on div "Verification Hold" at bounding box center [42, 295] width 38 height 5
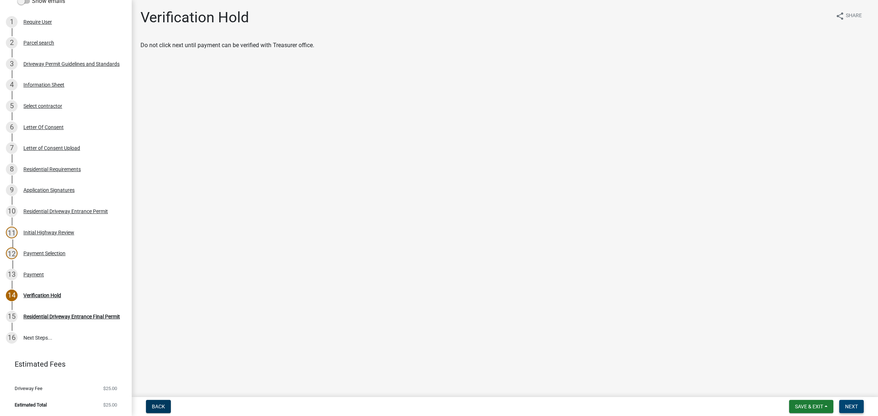
click at [847, 404] on span "Next" at bounding box center [851, 407] width 13 height 6
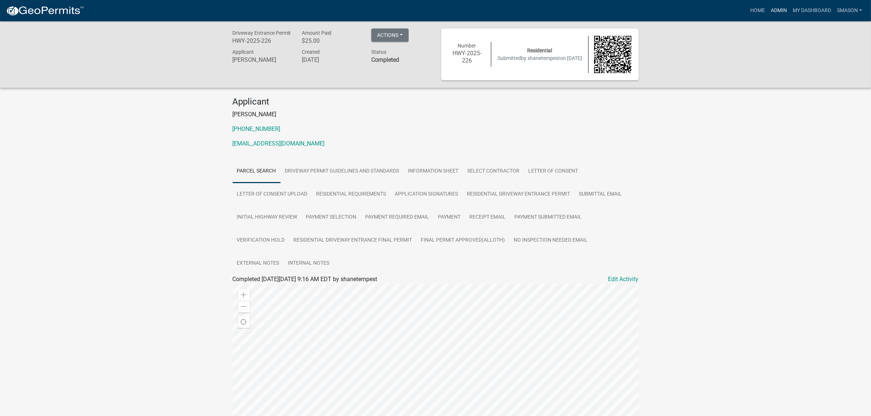
click at [768, 11] on link "Admin" at bounding box center [779, 11] width 22 height 14
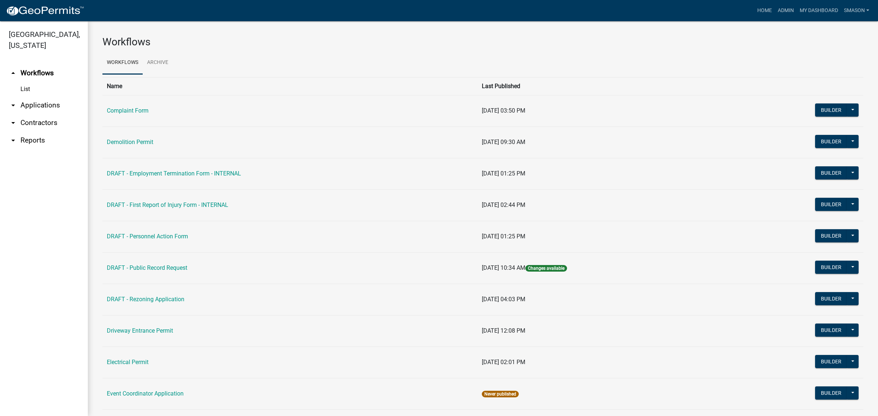
click at [44, 114] on link "arrow_drop_down Applications" at bounding box center [44, 106] width 88 height 18
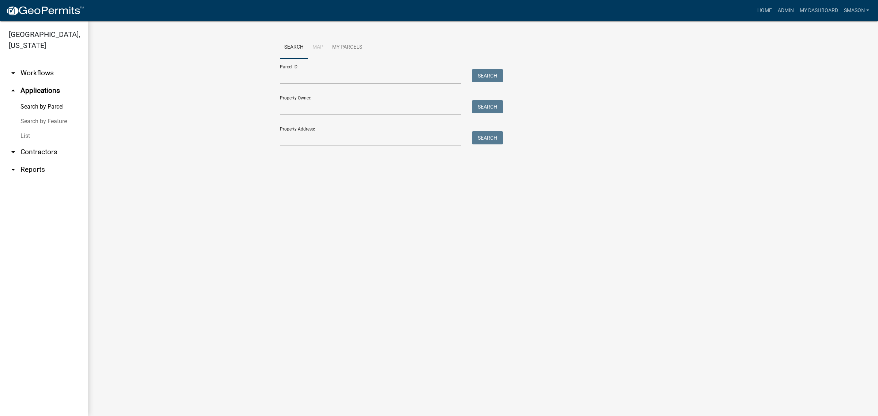
click at [29, 143] on link "List" at bounding box center [44, 136] width 88 height 15
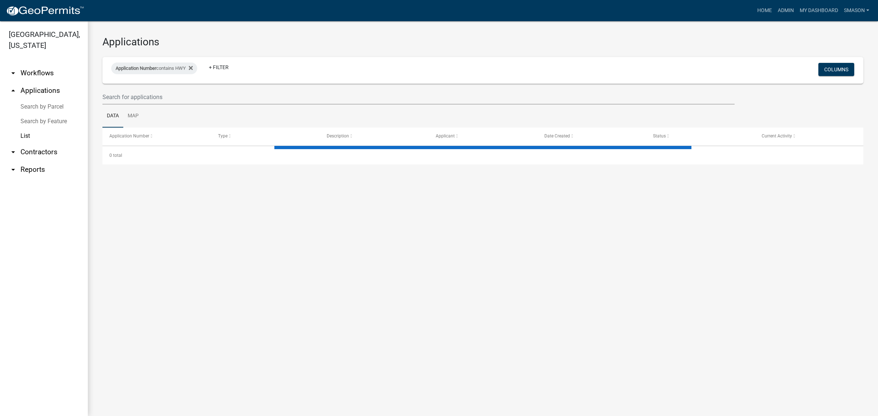
select select "3: 100"
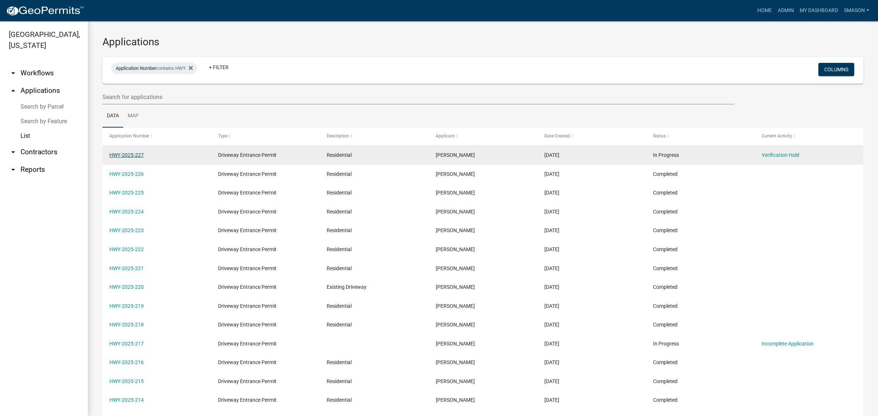
click at [125, 158] on link "HWY-2025-227" at bounding box center [126, 155] width 34 height 6
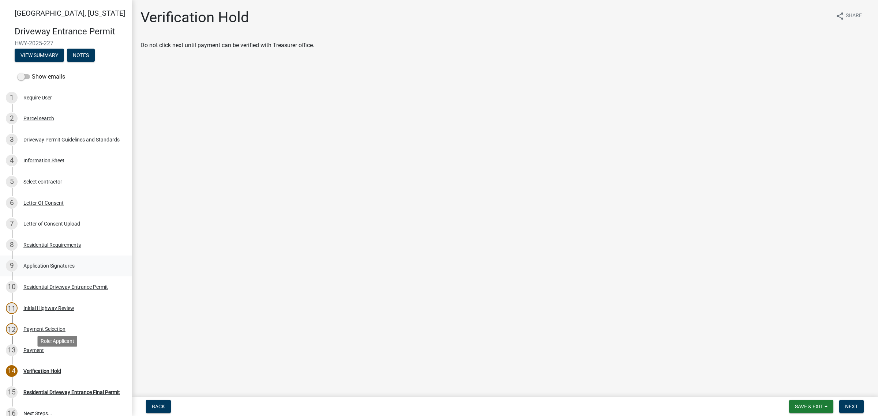
click at [75, 268] on div "Application Signatures" at bounding box center [48, 265] width 51 height 5
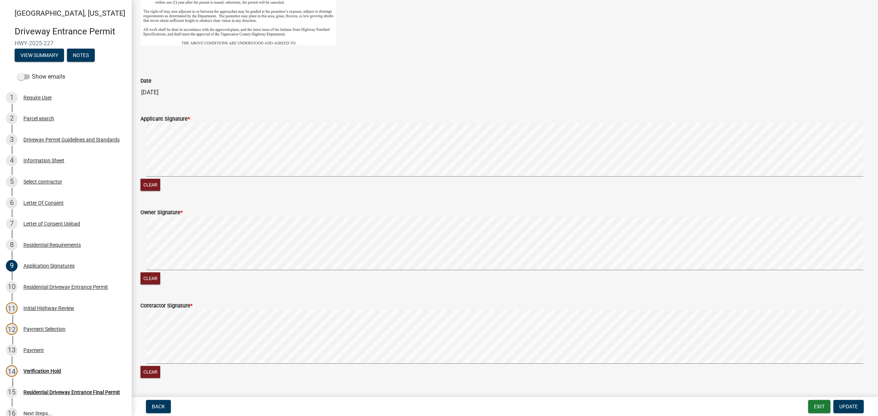
scroll to position [381, 0]
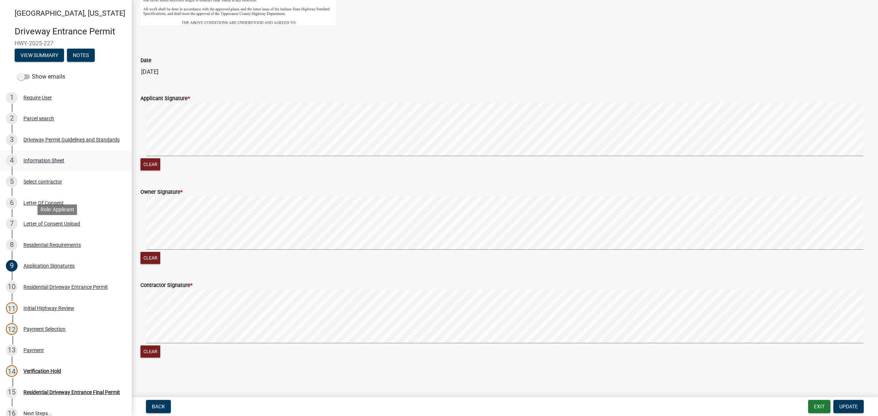
click at [54, 163] on div "Information Sheet" at bounding box center [43, 160] width 41 height 5
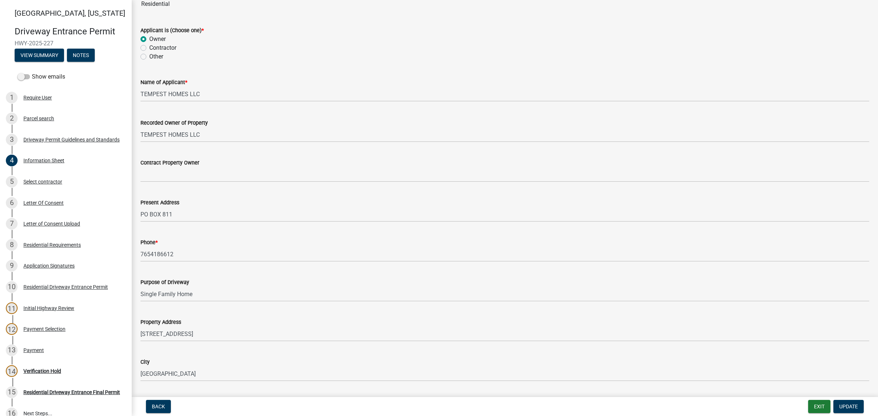
scroll to position [229, 0]
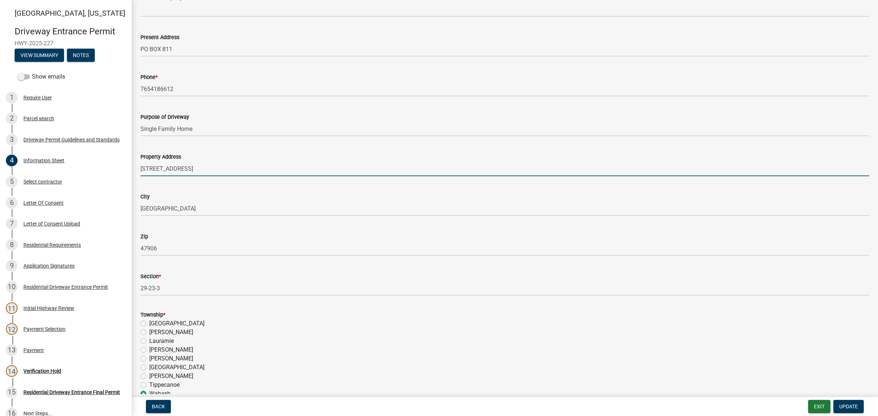
drag, startPoint x: 213, startPoint y: 268, endPoint x: -47, endPoint y: 274, distance: 260.1
click at [0, 274] on html "Internet Explorer does NOT work with GeoPermits. Get a new browser for more sec…" at bounding box center [439, 208] width 878 height 416
click at [266, 176] on input "[STREET_ADDRESS]" at bounding box center [504, 168] width 728 height 15
click at [274, 176] on input "[STREET_ADDRESS]" at bounding box center [504, 168] width 728 height 15
click at [220, 176] on input "[STREET_ADDRESS]" at bounding box center [504, 168] width 728 height 15
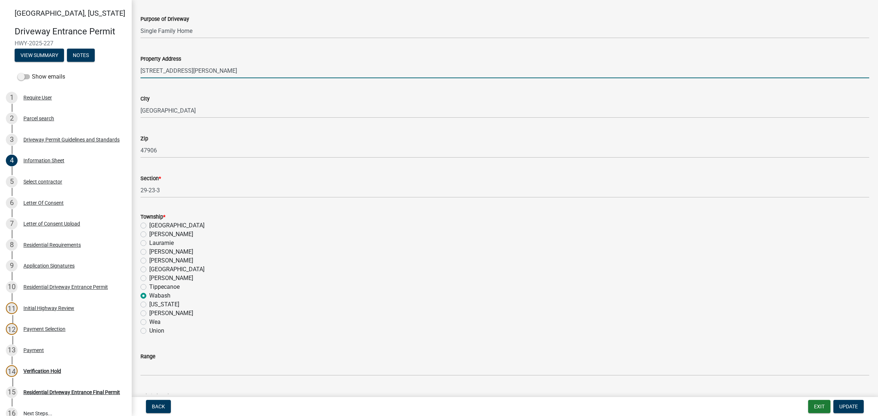
scroll to position [411, 0]
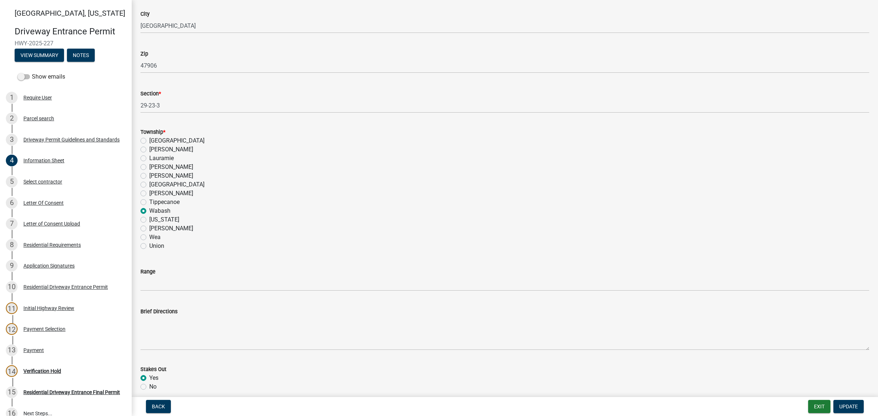
type input "[STREET_ADDRESS][PERSON_NAME]"
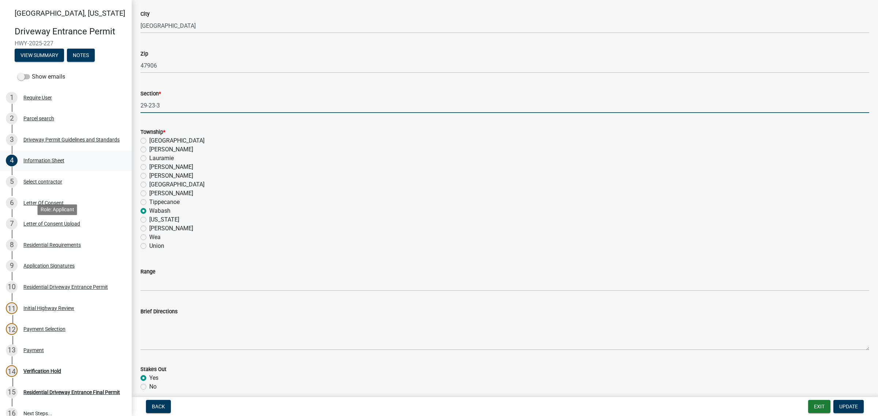
drag, startPoint x: 177, startPoint y: 234, endPoint x: 77, endPoint y: 238, distance: 99.9
click at [76, 235] on div "[GEOGRAPHIC_DATA][US_STATE] Entrance Permit HWY-2025-227 View Summary Notes Sho…" at bounding box center [439, 208] width 878 height 416
type input "25/24/5"
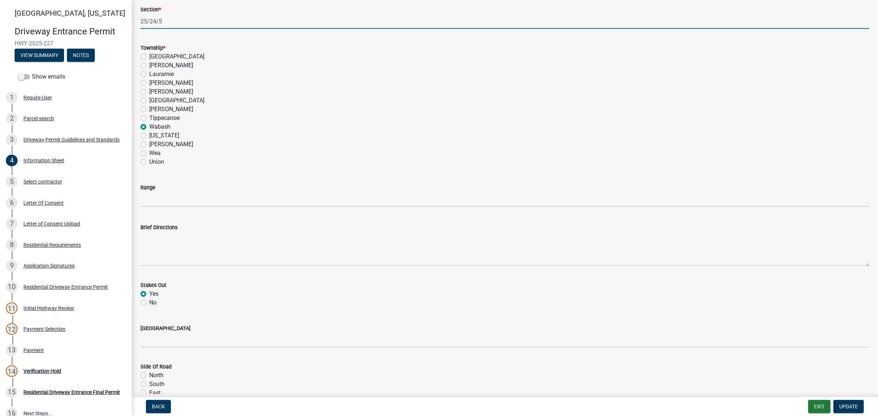
scroll to position [640, 0]
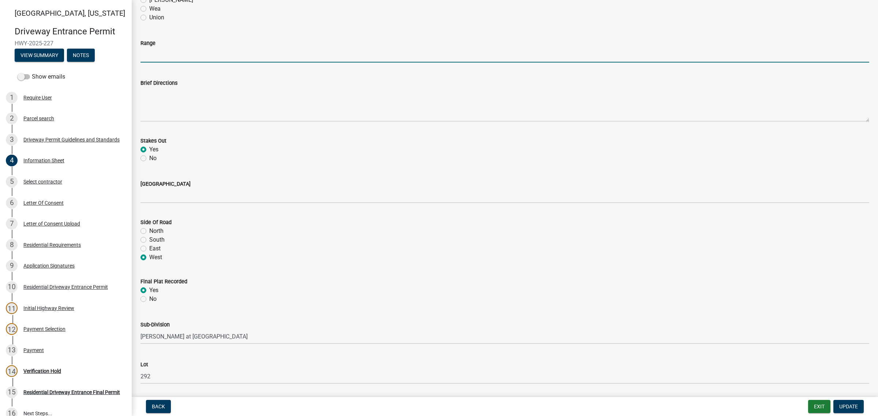
click at [162, 63] on input "Range" at bounding box center [504, 55] width 728 height 15
type input "5W"
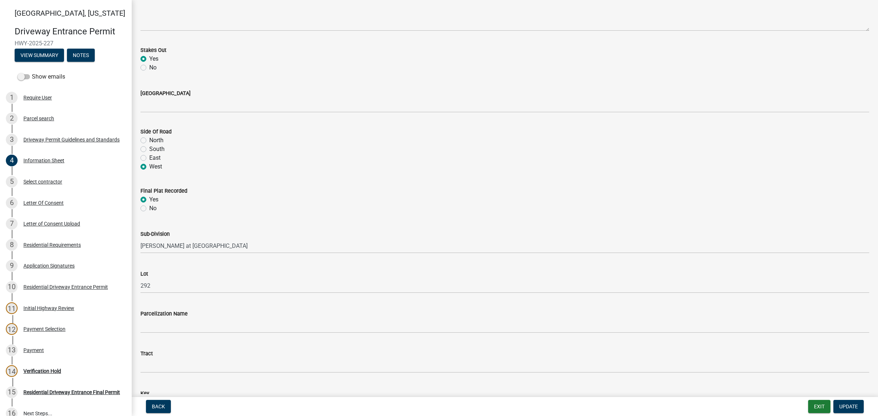
scroll to position [823, 0]
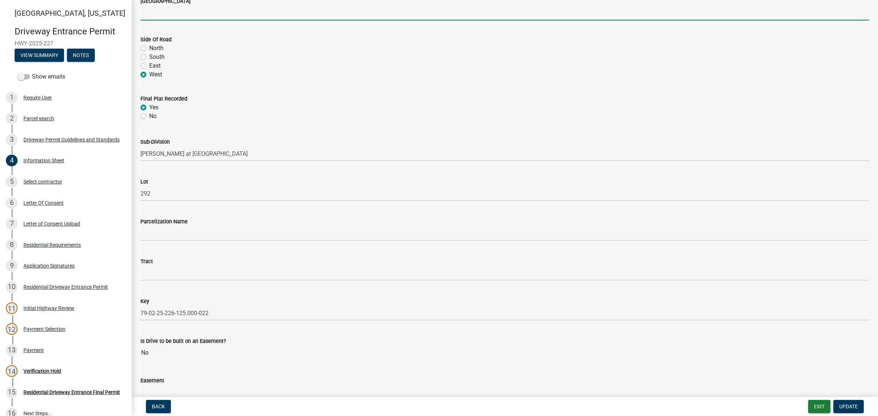
click at [152, 20] on input "[GEOGRAPHIC_DATA]" at bounding box center [504, 12] width 728 height 15
type input "W 600 N"
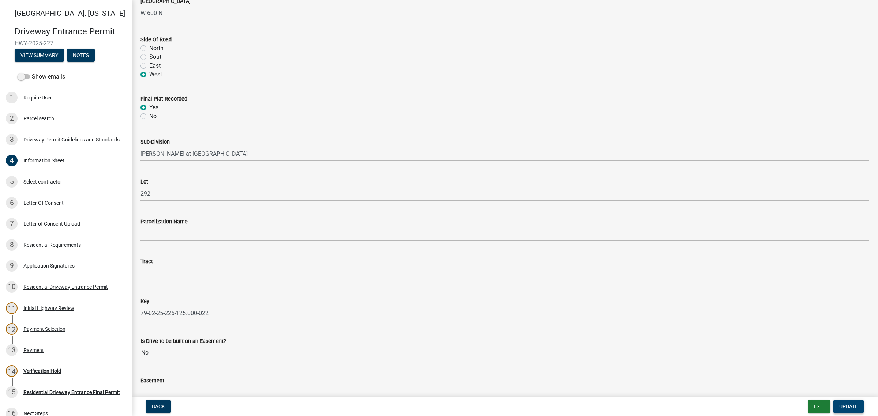
click at [841, 404] on span "Update" at bounding box center [848, 407] width 19 height 6
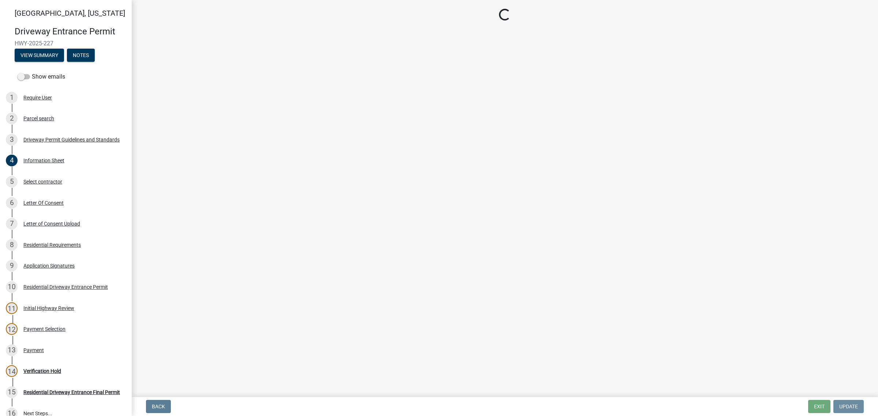
scroll to position [0, 0]
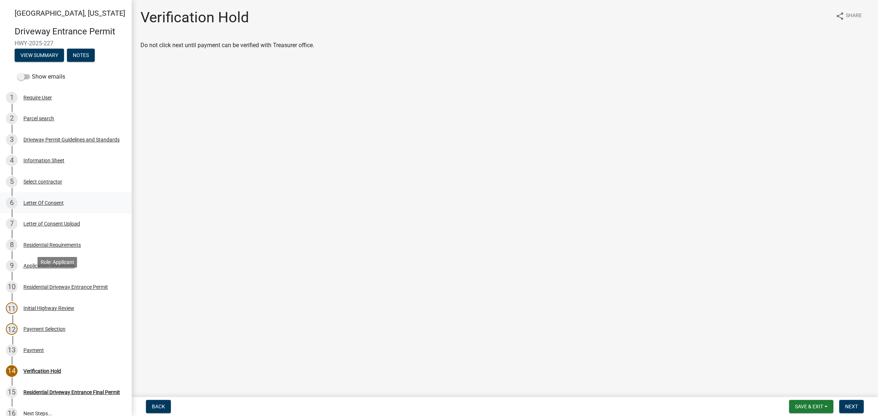
click at [55, 206] on div "Letter Of Consent" at bounding box center [43, 202] width 40 height 5
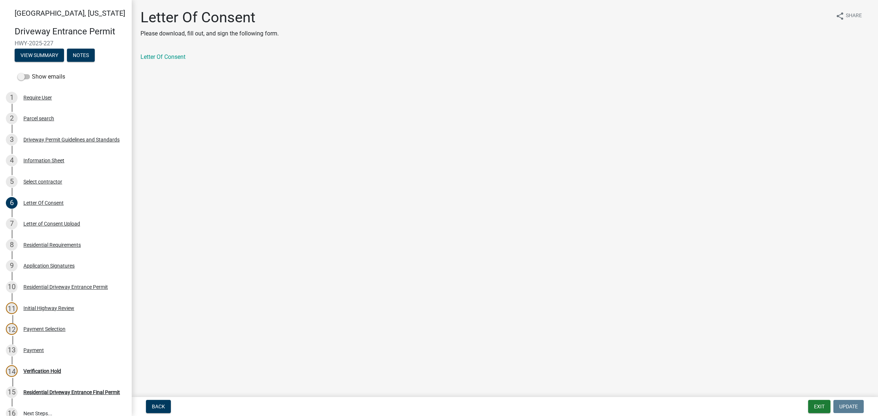
click at [178, 65] on div "Letter Of Consent Please download, fill out, and sign the following form. share…" at bounding box center [504, 41] width 739 height 65
click at [180, 60] on link "Letter Of Consent" at bounding box center [162, 56] width 45 height 7
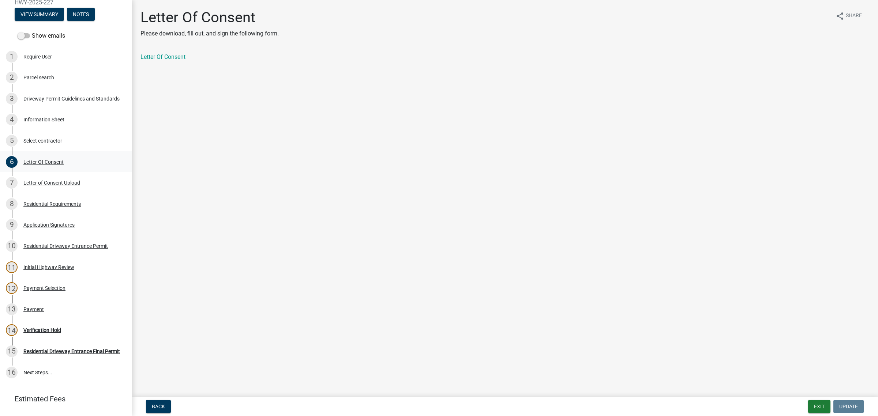
scroll to position [91, 0]
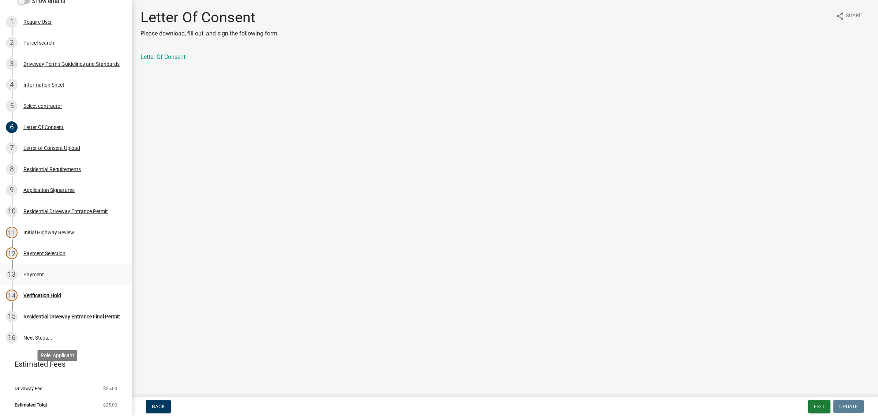
click at [44, 277] on div "Payment" at bounding box center [33, 274] width 20 height 5
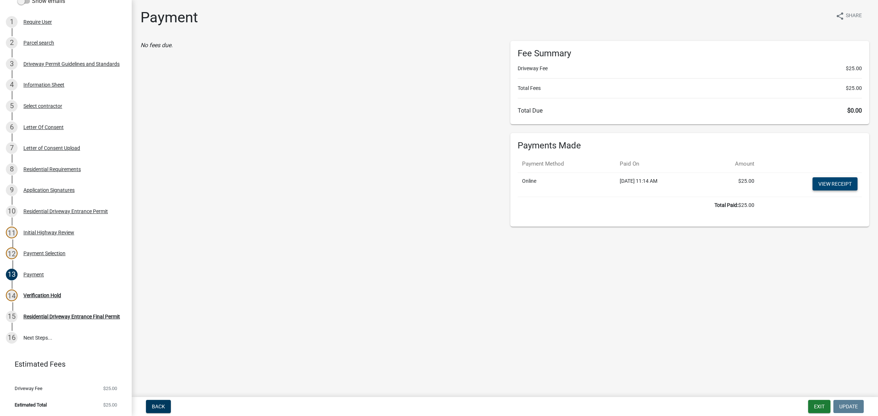
click at [814, 191] on link "View receipt" at bounding box center [834, 183] width 45 height 13
click at [52, 293] on div "Verification Hold" at bounding box center [42, 295] width 38 height 5
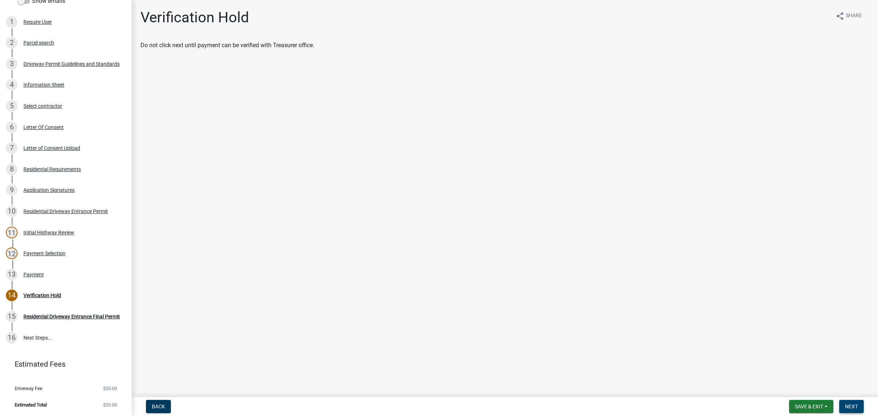
click at [845, 404] on span "Next" at bounding box center [851, 407] width 13 height 6
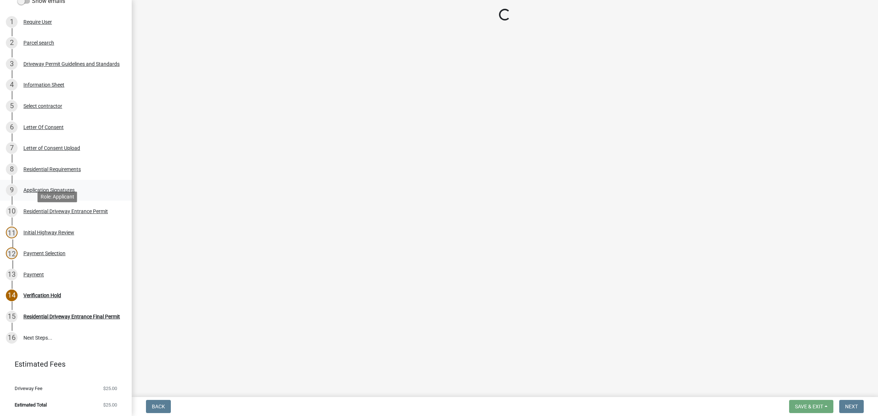
scroll to position [144, 0]
